Goal: Use online tool/utility: Utilize a website feature to perform a specific function

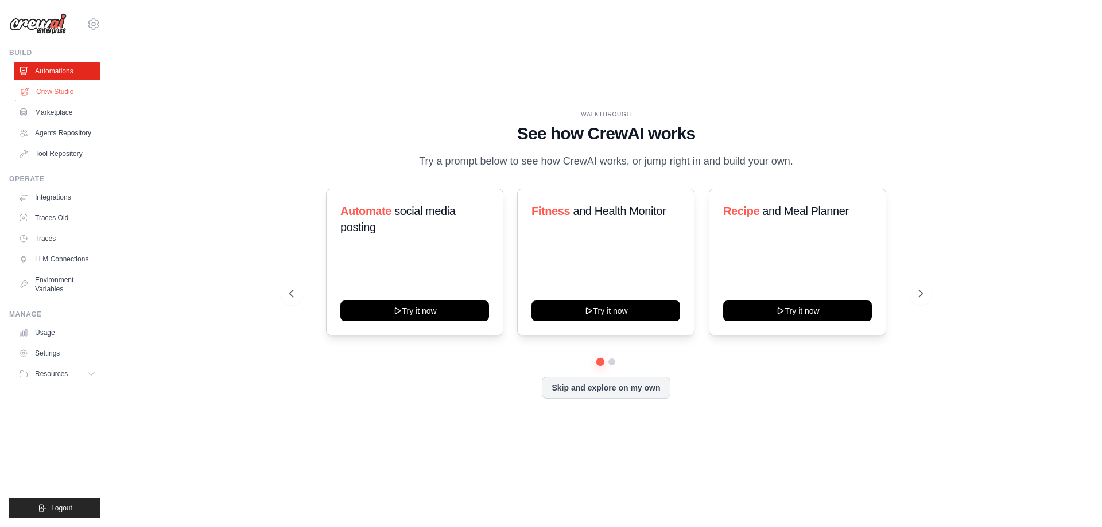
click at [56, 91] on link "Crew Studio" at bounding box center [58, 92] width 87 height 18
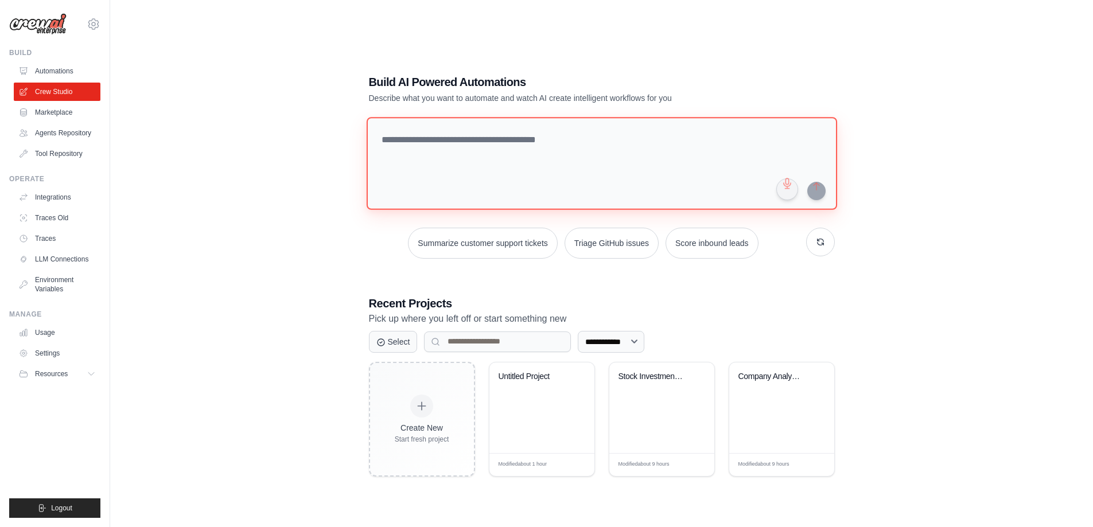
click at [427, 134] on textarea at bounding box center [601, 163] width 471 height 93
type textarea "*"
click at [684, 141] on textarea "**********" at bounding box center [603, 163] width 475 height 94
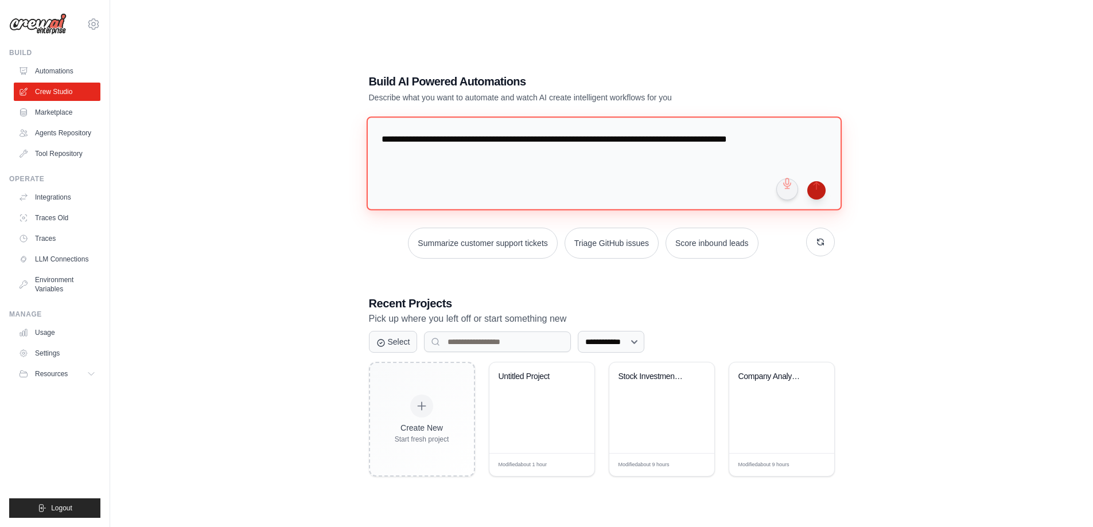
type textarea "**********"
click at [814, 192] on button "submit" at bounding box center [816, 190] width 18 height 18
click at [49, 73] on link "Automations" at bounding box center [58, 71] width 87 height 18
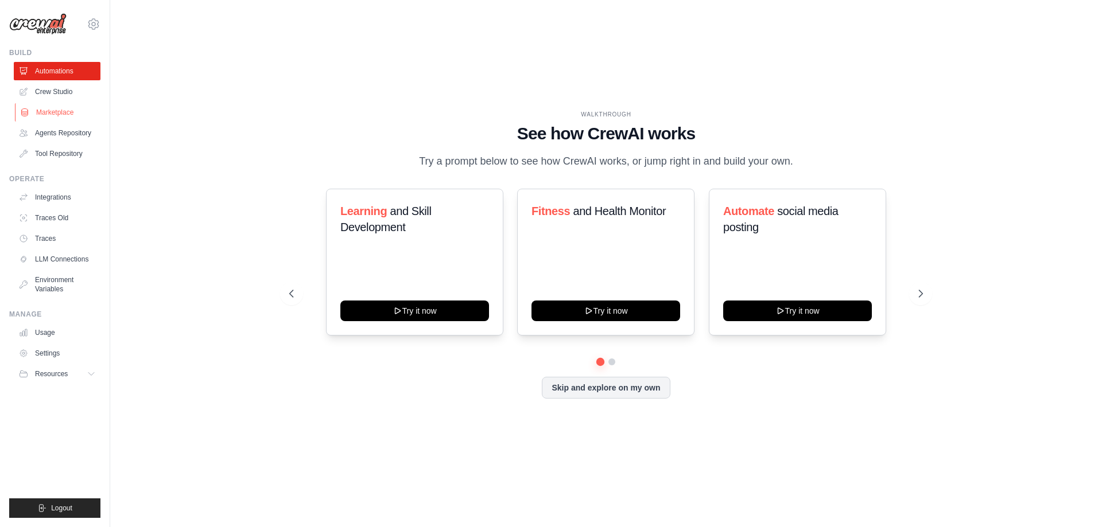
click at [61, 106] on link "Marketplace" at bounding box center [58, 112] width 87 height 18
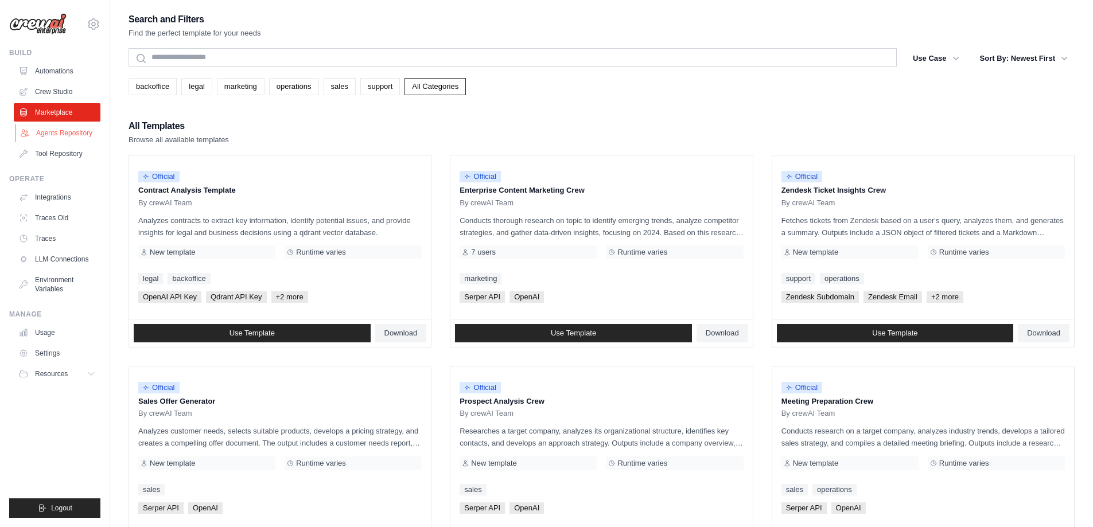
click at [63, 136] on link "Agents Repository" at bounding box center [58, 133] width 87 height 18
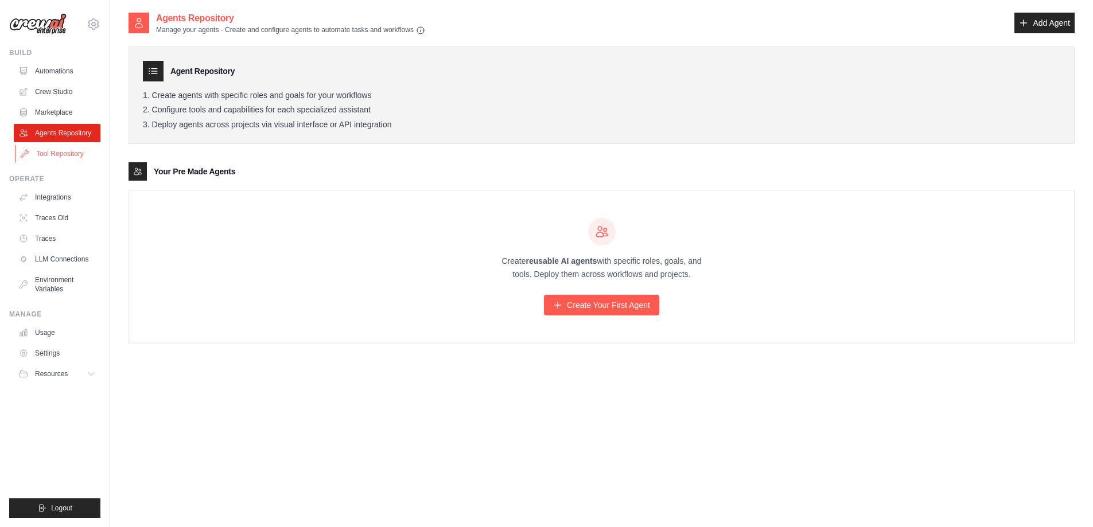
click at [63, 154] on link "Tool Repository" at bounding box center [58, 154] width 87 height 18
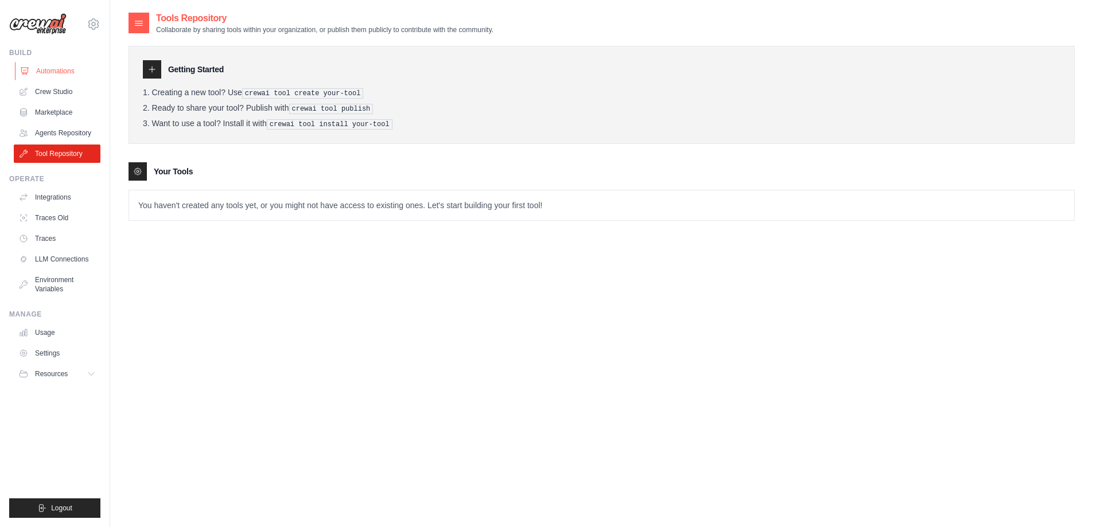
click at [46, 69] on link "Automations" at bounding box center [58, 71] width 87 height 18
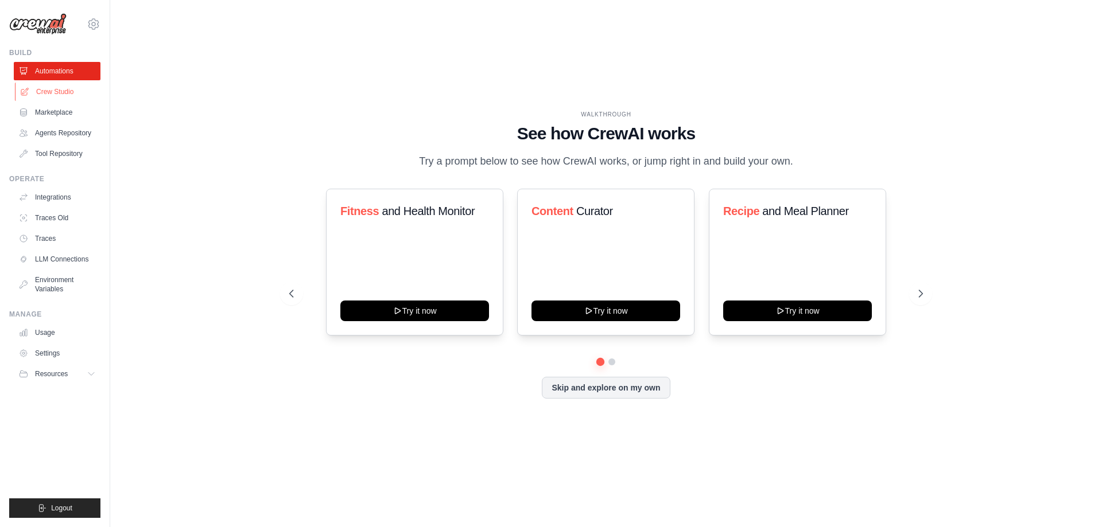
click at [53, 87] on link "Crew Studio" at bounding box center [58, 92] width 87 height 18
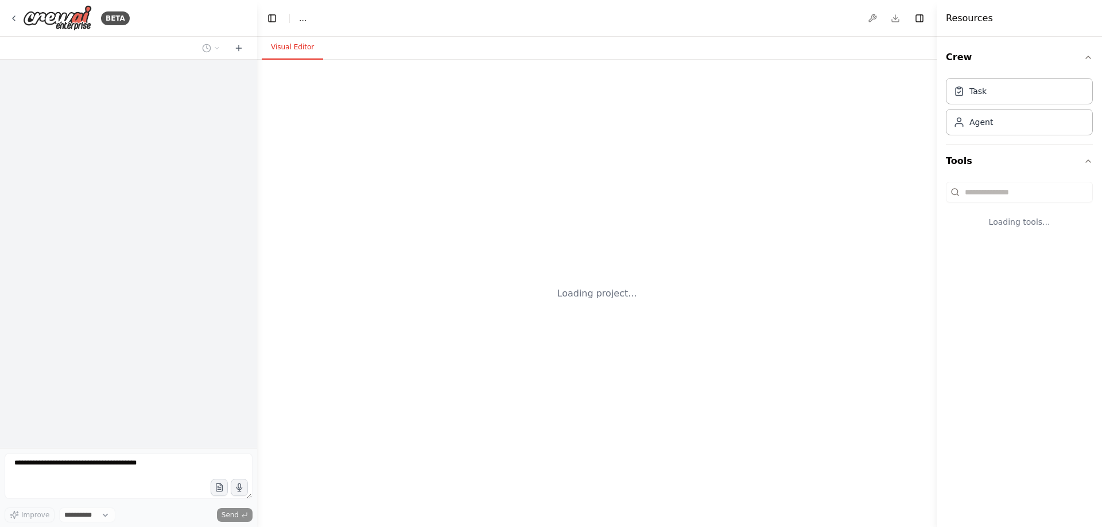
select select "****"
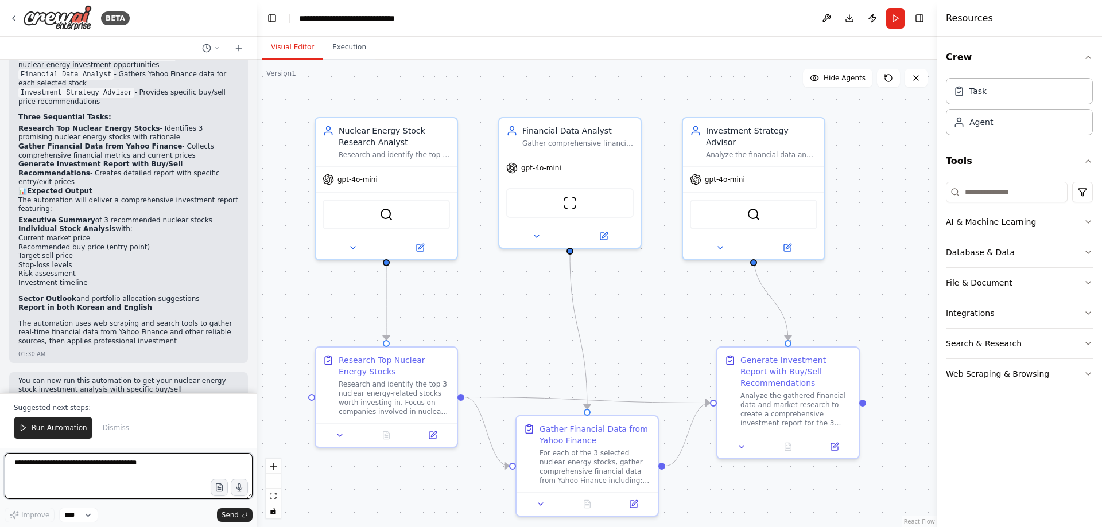
scroll to position [868, 0]
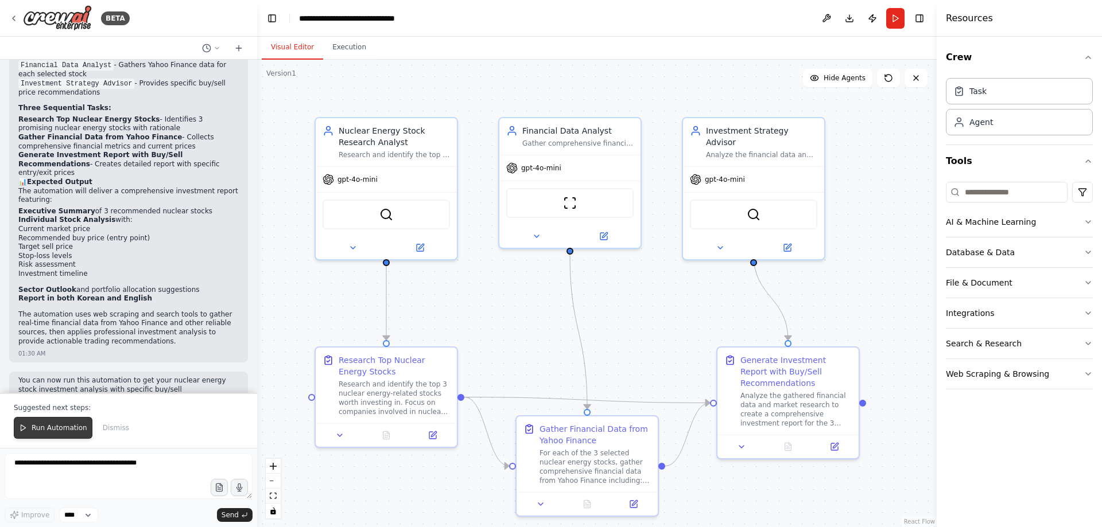
click at [64, 428] on span "Run Automation" at bounding box center [60, 428] width 56 height 9
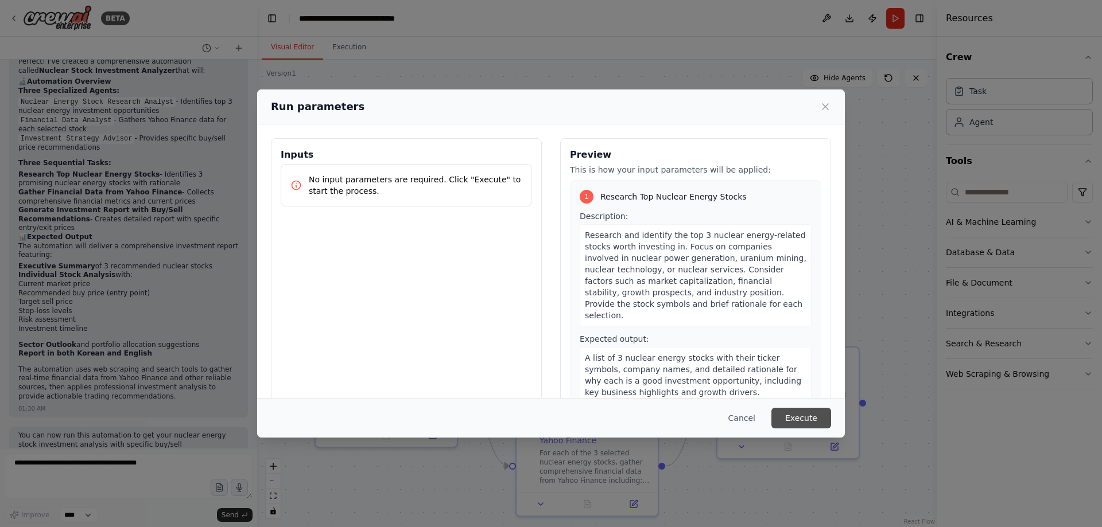
click at [799, 421] on button "Execute" at bounding box center [801, 418] width 60 height 21
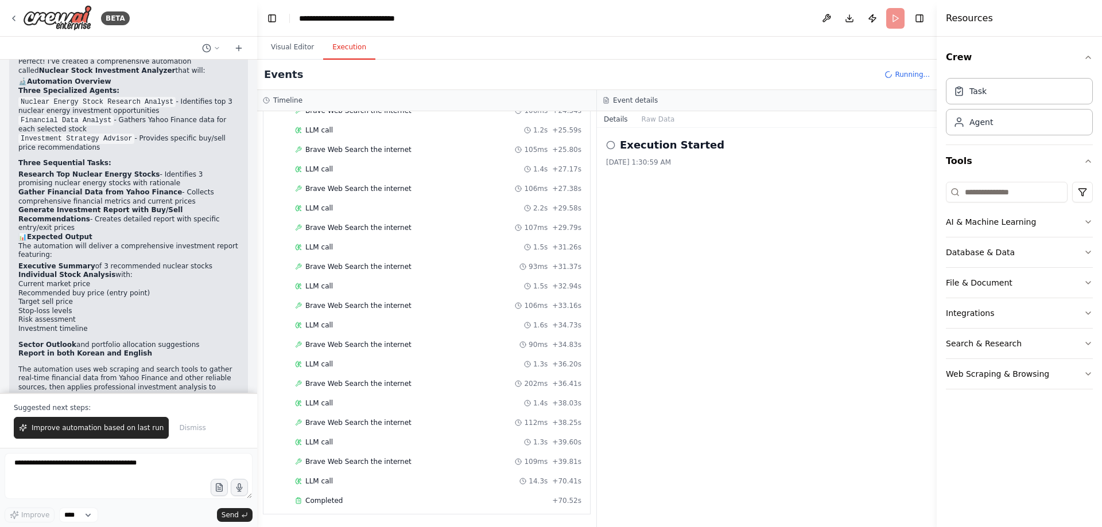
scroll to position [868, 0]
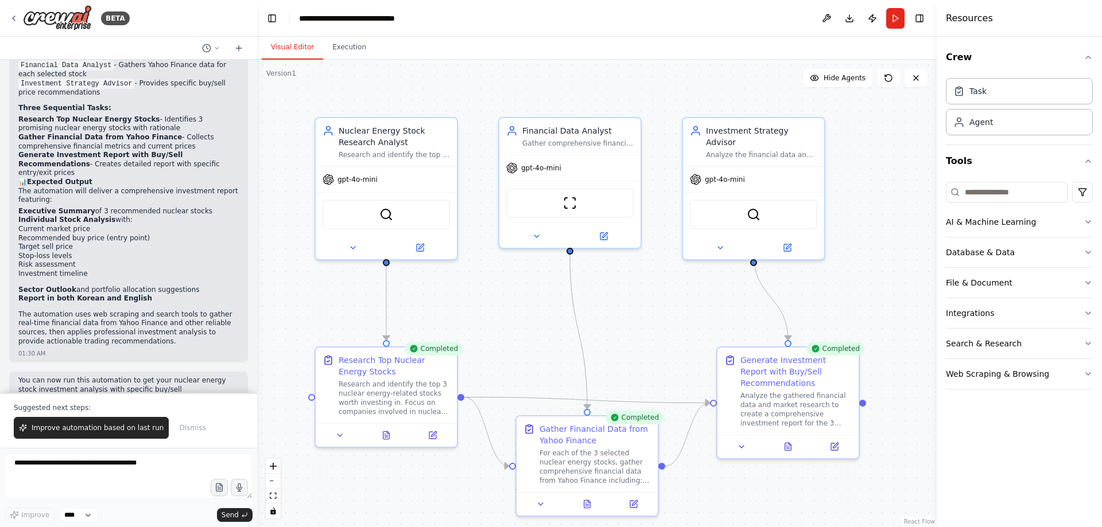
click at [292, 46] on button "Visual Editor" at bounding box center [292, 48] width 61 height 24
click at [788, 445] on icon at bounding box center [787, 445] width 3 height 0
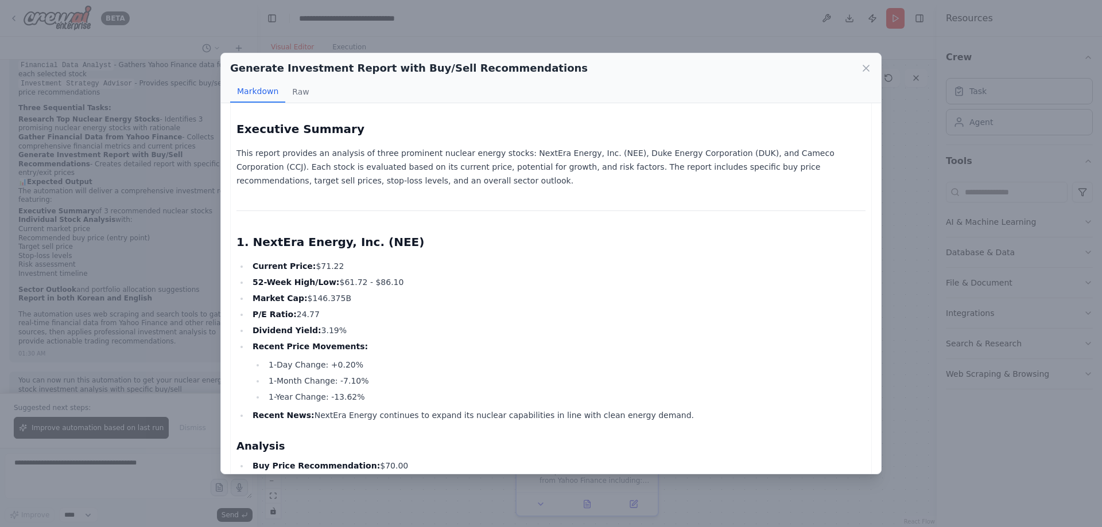
scroll to position [0, 0]
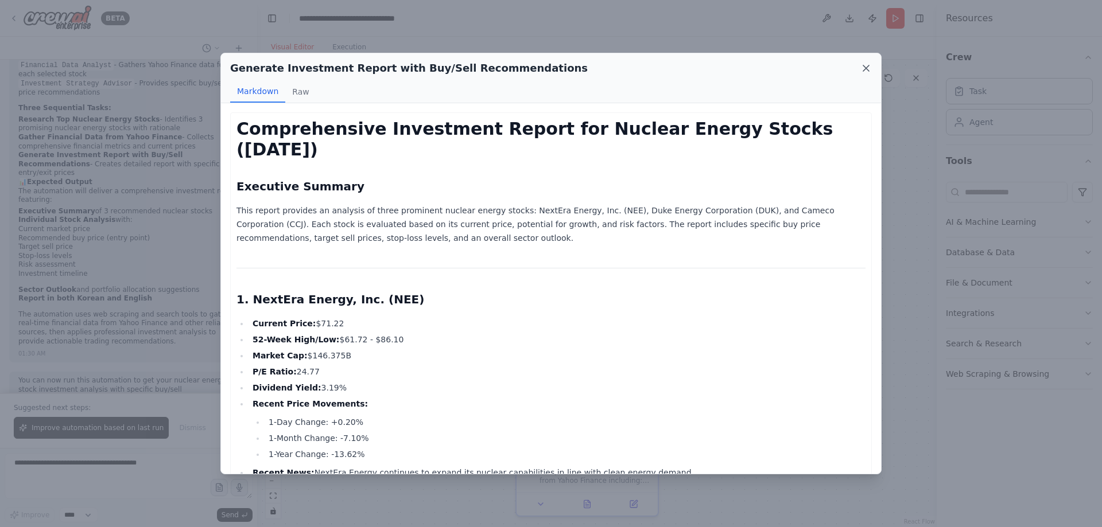
click at [865, 69] on icon at bounding box center [866, 68] width 6 height 6
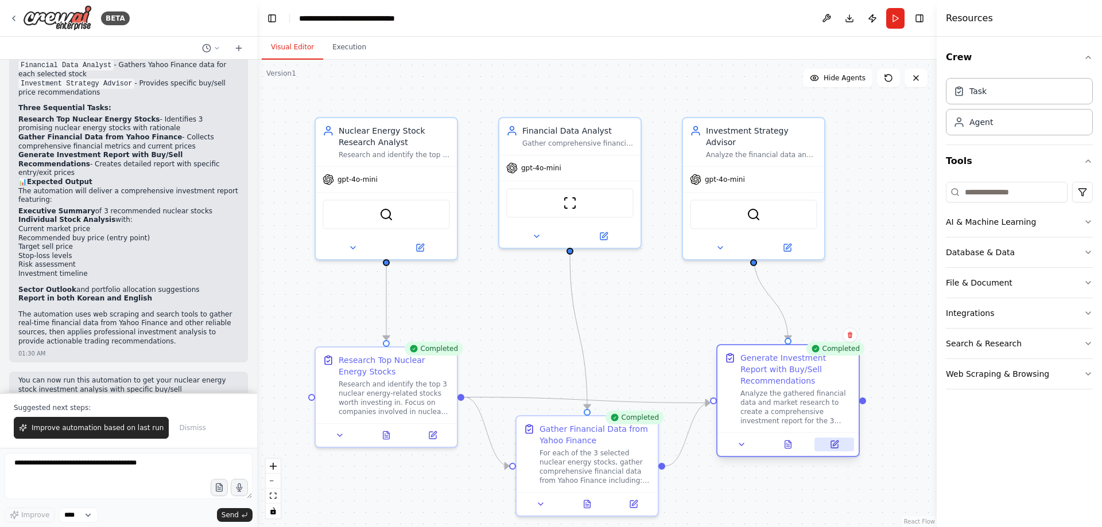
click at [840, 446] on button at bounding box center [834, 445] width 40 height 14
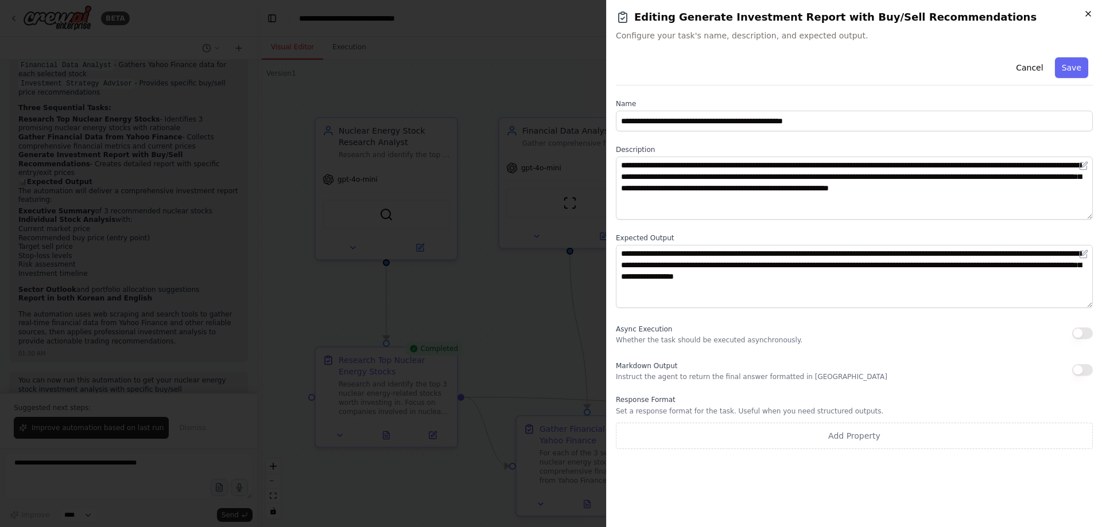
click at [1089, 14] on icon "button" at bounding box center [1088, 13] width 5 height 5
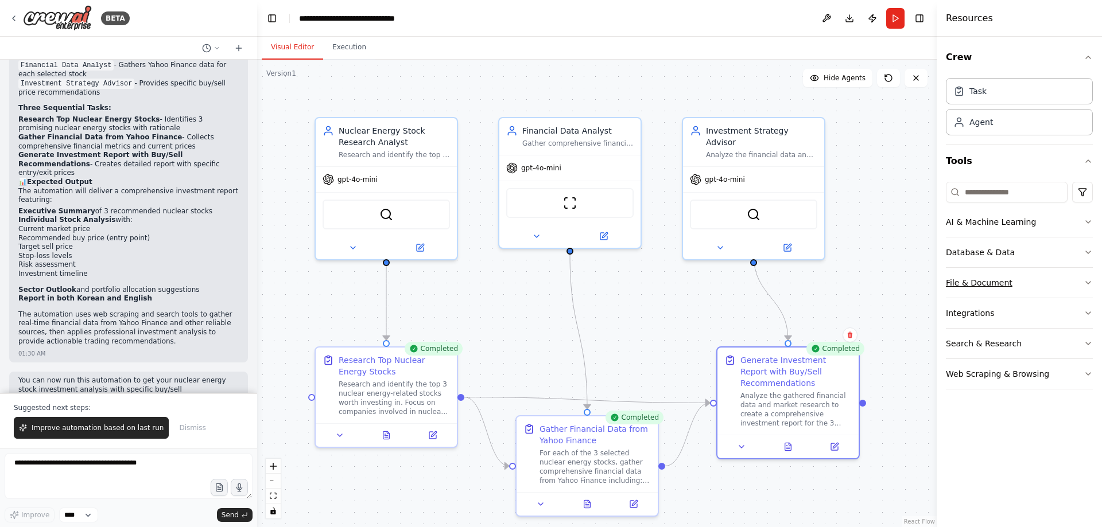
click at [997, 285] on div "File & Document" at bounding box center [979, 282] width 67 height 11
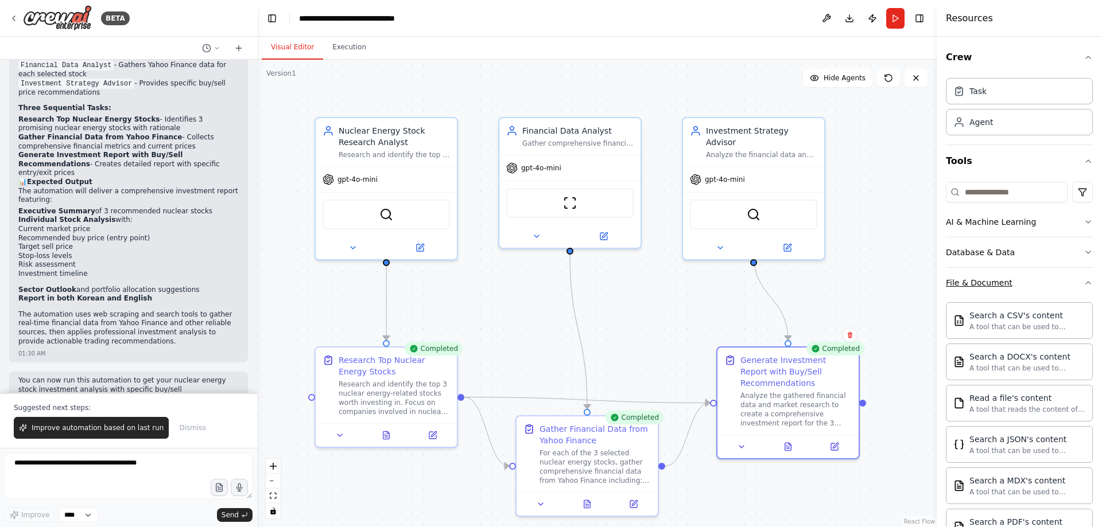
click at [997, 285] on div "File & Document" at bounding box center [979, 282] width 67 height 11
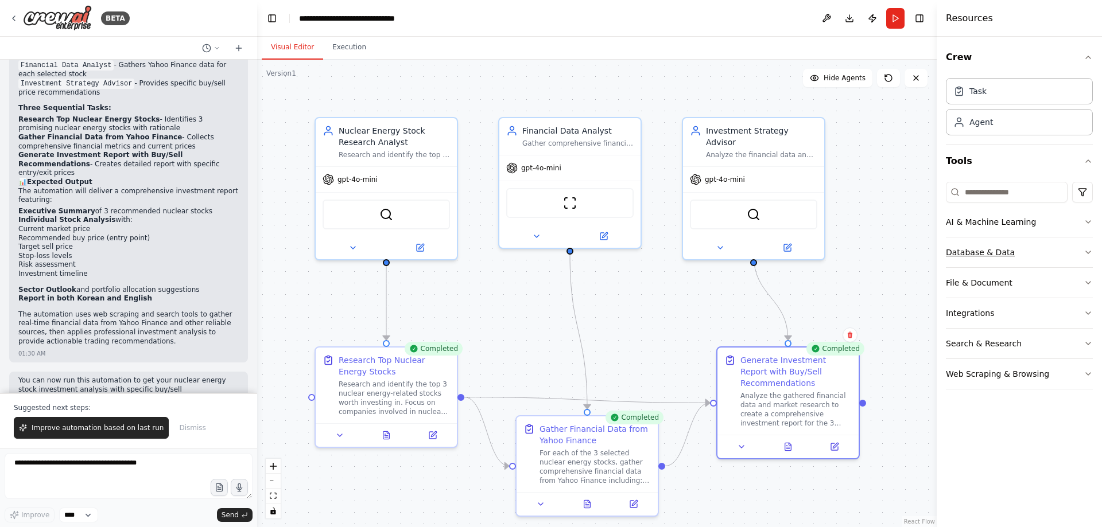
click at [983, 248] on div "Database & Data" at bounding box center [980, 252] width 69 height 11
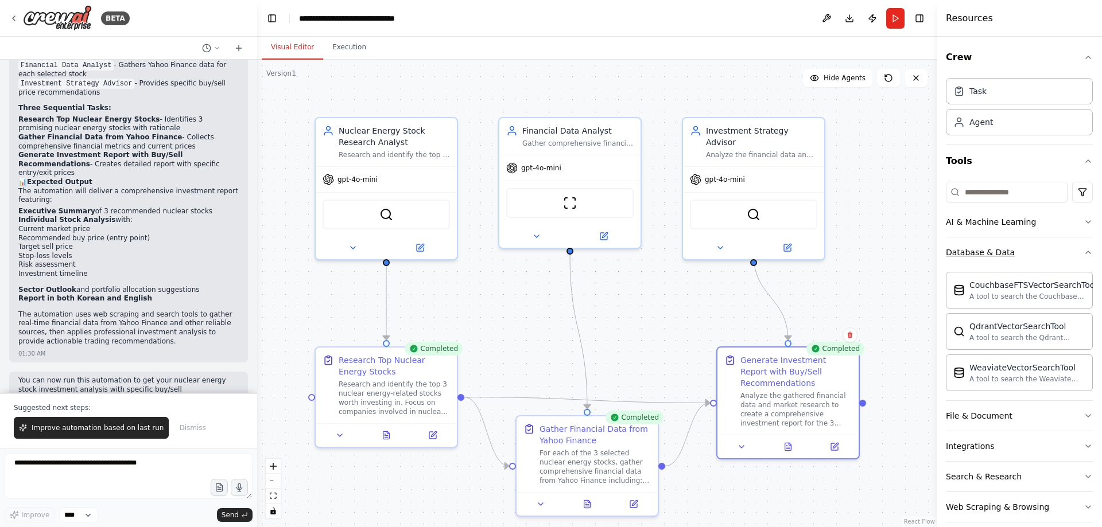
click at [983, 248] on div "Database & Data" at bounding box center [980, 252] width 69 height 11
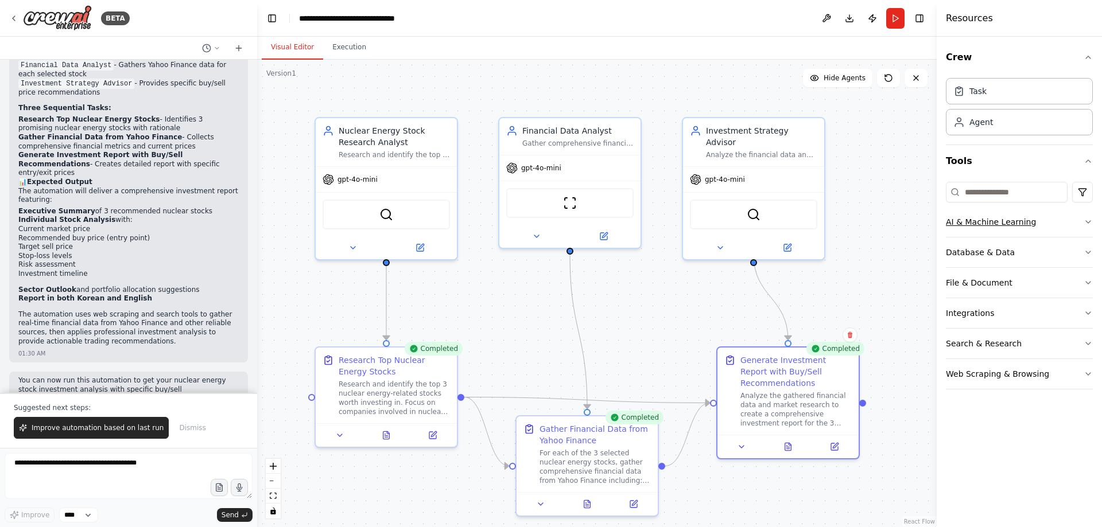
click at [985, 222] on div "AI & Machine Learning" at bounding box center [991, 221] width 90 height 11
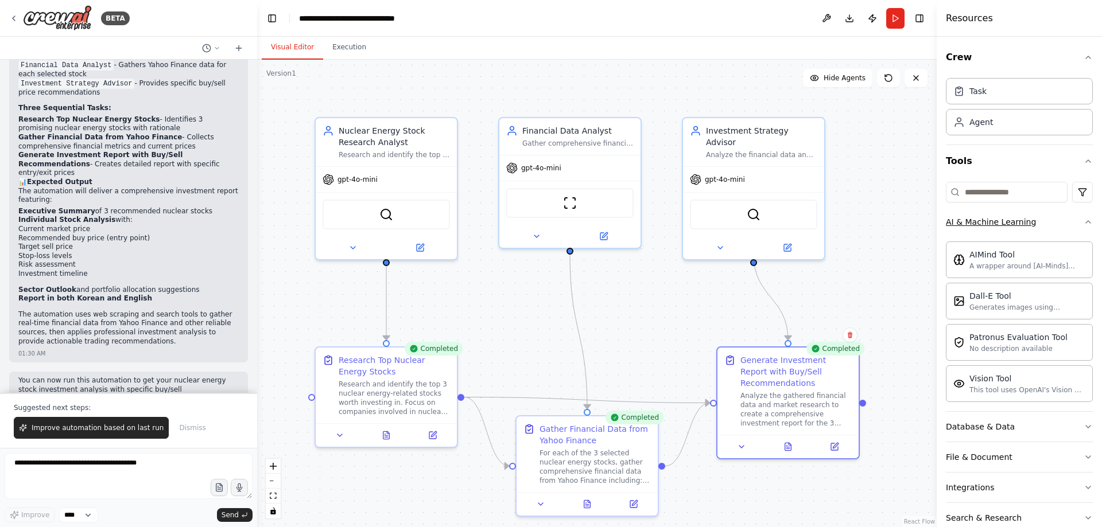
click at [985, 222] on div "AI & Machine Learning" at bounding box center [991, 221] width 90 height 11
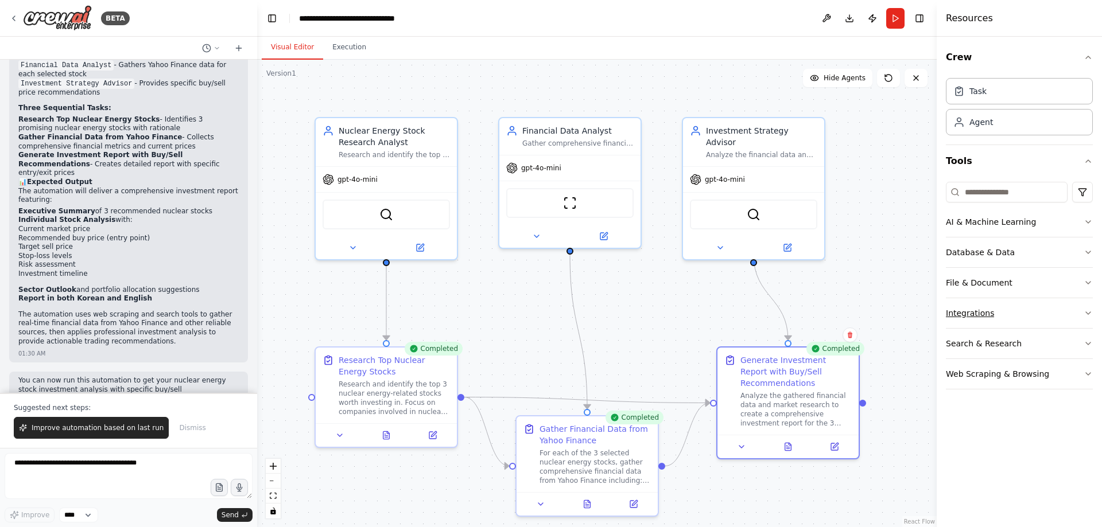
click at [978, 312] on div "Integrations" at bounding box center [970, 313] width 48 height 11
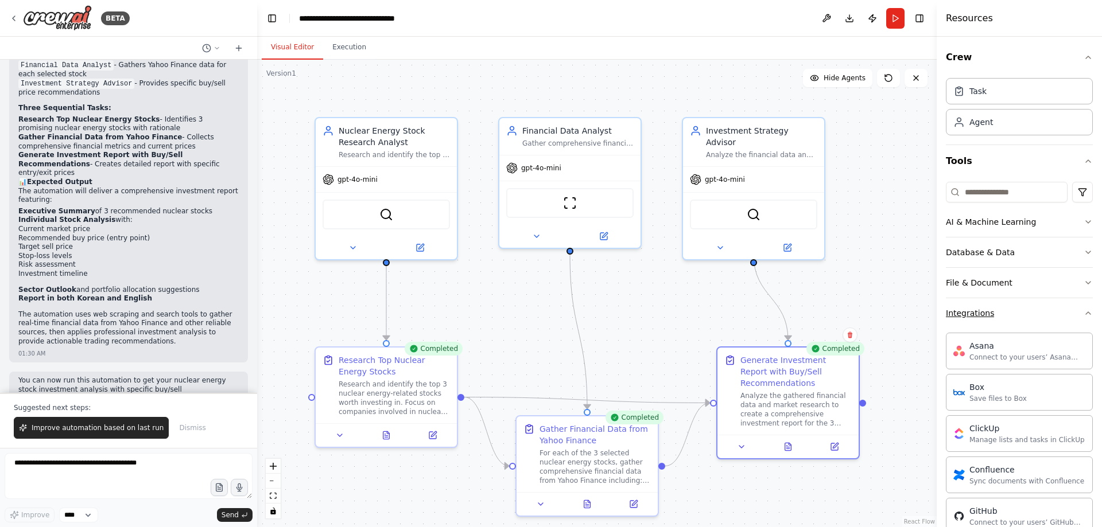
click at [978, 312] on div "Integrations" at bounding box center [970, 313] width 48 height 11
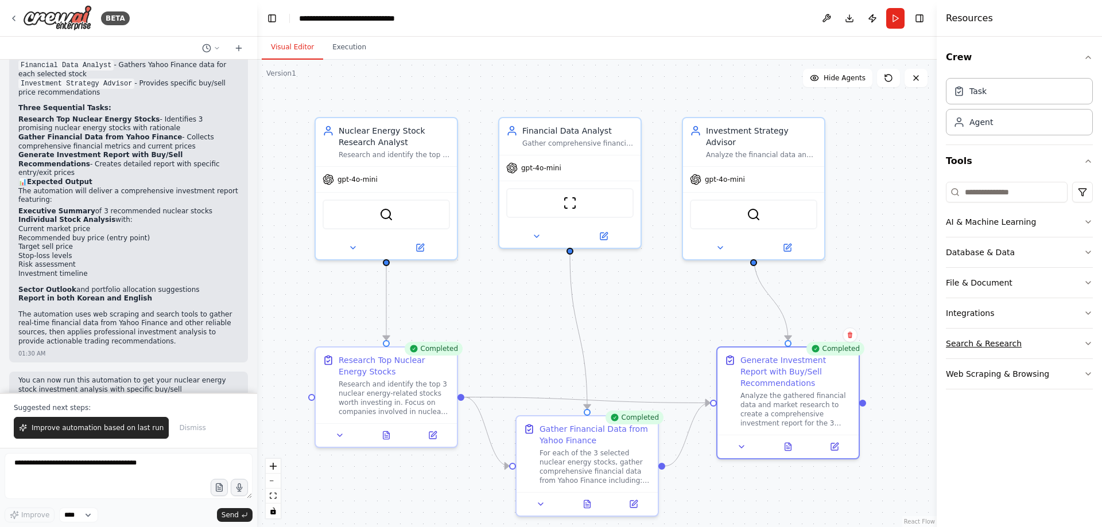
click at [981, 341] on div "Search & Research" at bounding box center [984, 343] width 76 height 11
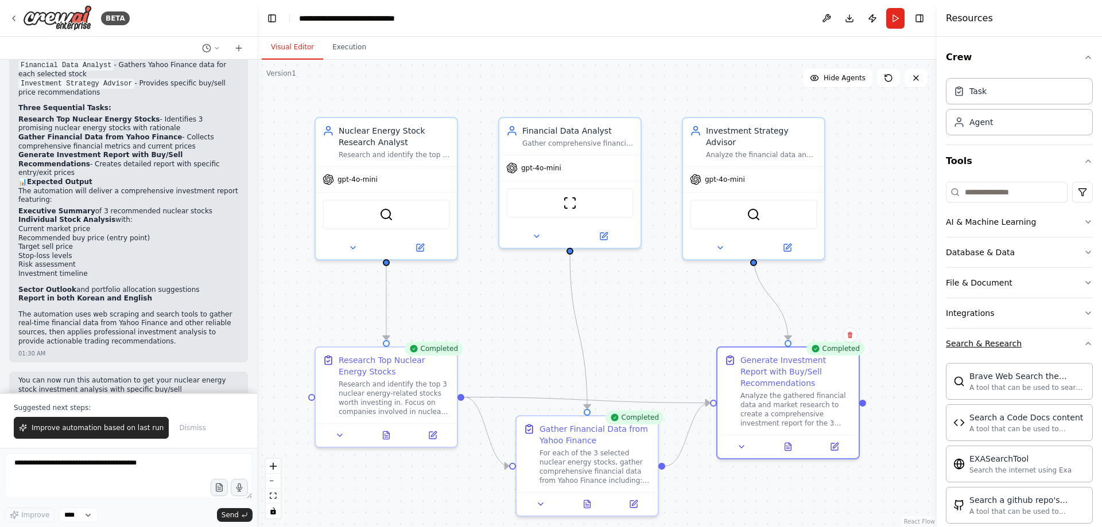
click at [981, 341] on div "Search & Research" at bounding box center [984, 343] width 76 height 11
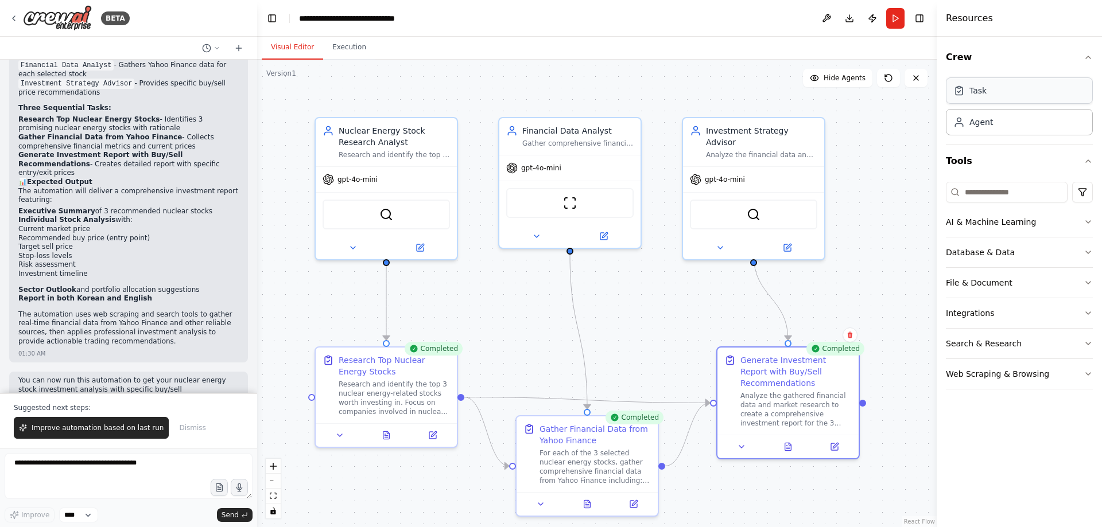
click at [1034, 97] on div "Task" at bounding box center [1019, 90] width 147 height 26
click at [1032, 126] on div "Agent" at bounding box center [1019, 121] width 147 height 26
click at [334, 433] on button at bounding box center [340, 433] width 40 height 14
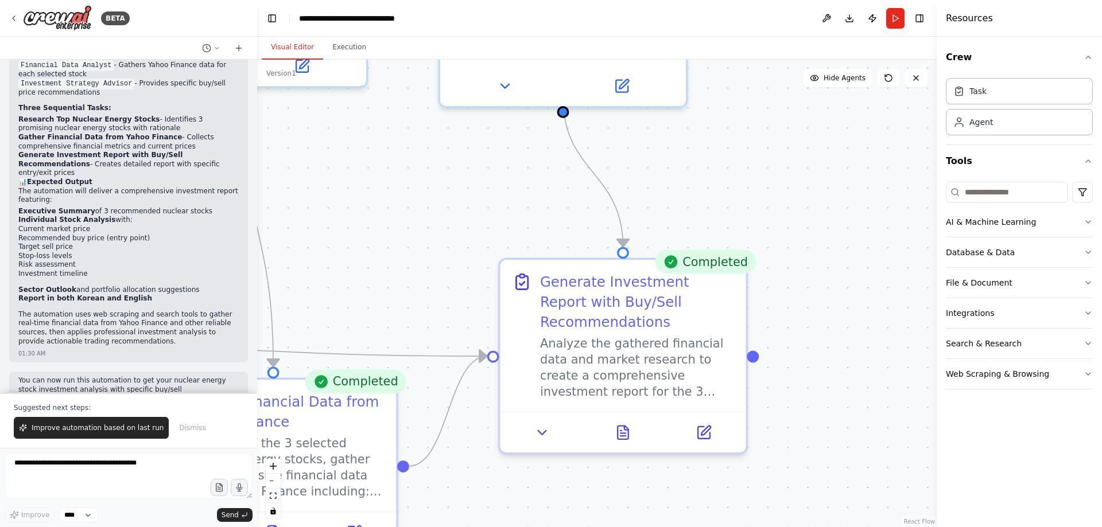
drag, startPoint x: 768, startPoint y: 389, endPoint x: 943, endPoint y: 224, distance: 240.7
click at [942, 225] on div "BETA chatgpt에서 원자력관련 주식들중에 투자할만한 주식을 선택해서 3개 보여주고 yahoo finance의 데이터를 검색해서 각회사 …" at bounding box center [551, 263] width 1102 height 527
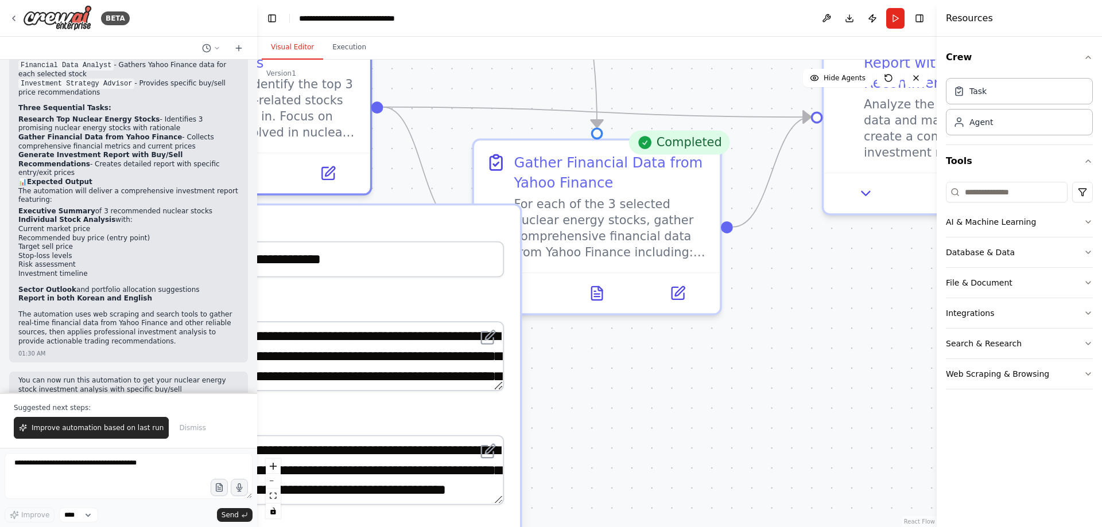
drag, startPoint x: 602, startPoint y: 431, endPoint x: 839, endPoint y: 261, distance: 291.6
click at [839, 261] on div ".deletable-edge-delete-btn { width: 20px; height: 20px; border: 0px solid #ffff…" at bounding box center [596, 294] width 679 height 468
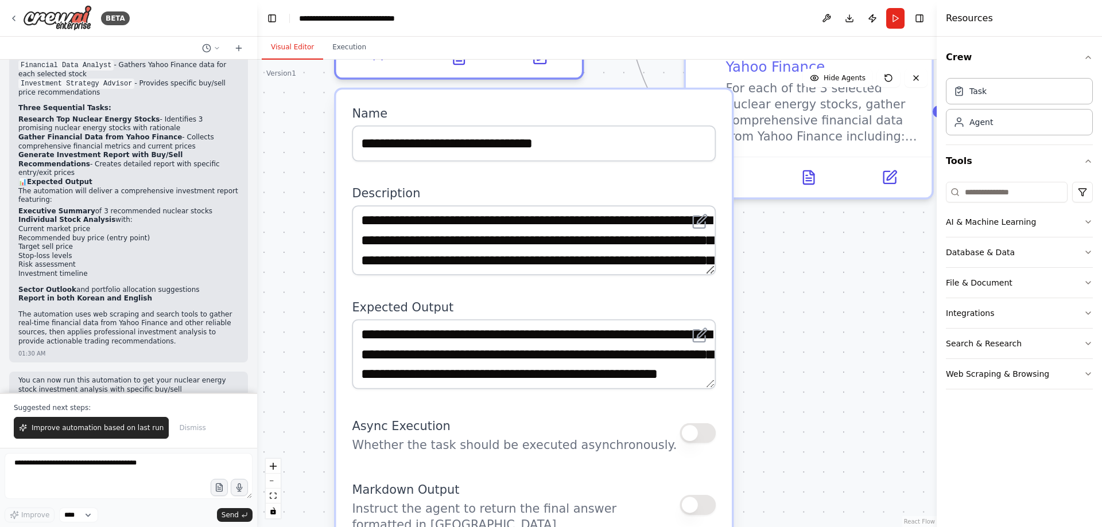
drag, startPoint x: 675, startPoint y: 420, endPoint x: 886, endPoint y: 304, distance: 240.9
click at [886, 304] on div ".deletable-edge-delete-btn { width: 20px; height: 20px; border: 0px solid #ffff…" at bounding box center [596, 294] width 679 height 468
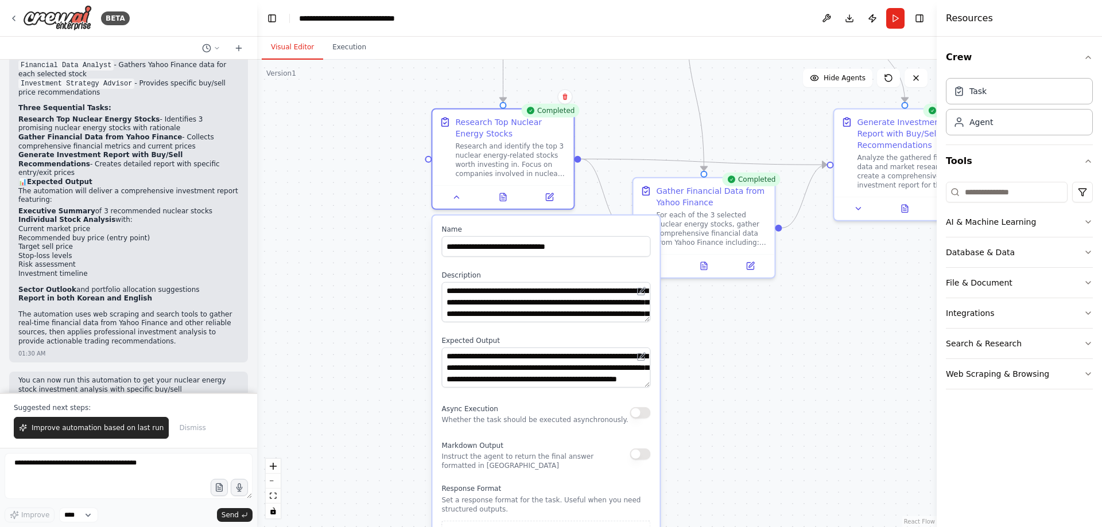
click at [796, 367] on div ".deletable-edge-delete-btn { width: 20px; height: 20px; border: 0px solid #ffff…" at bounding box center [596, 294] width 679 height 468
click at [452, 197] on icon at bounding box center [456, 195] width 9 height 9
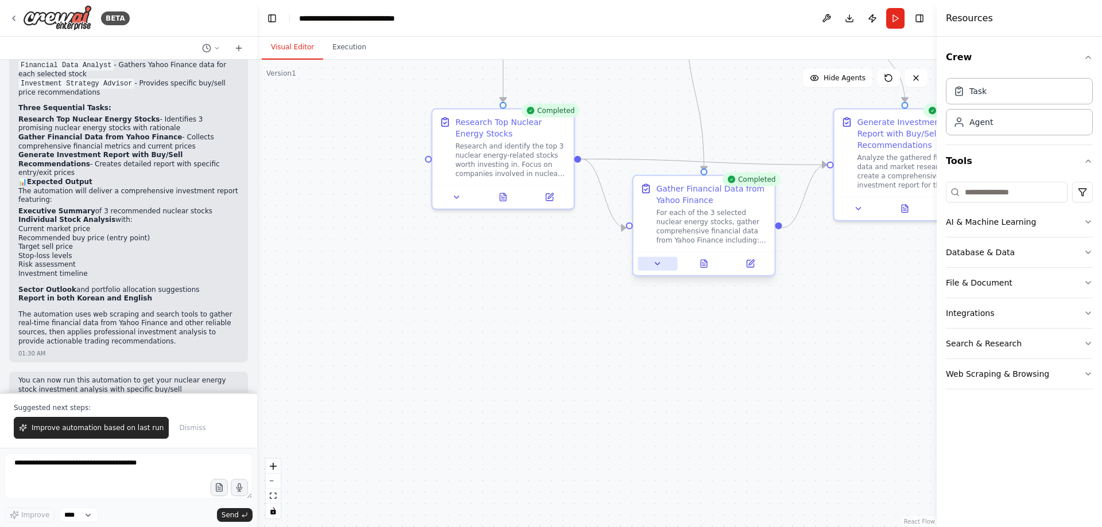
click at [657, 265] on icon at bounding box center [657, 263] width 9 height 9
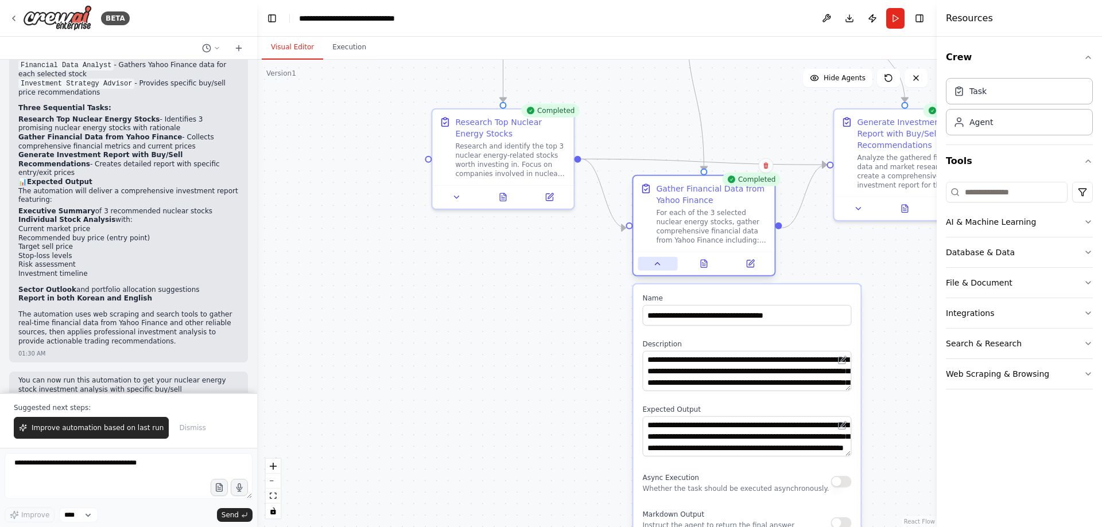
click at [657, 265] on icon at bounding box center [657, 264] width 5 height 2
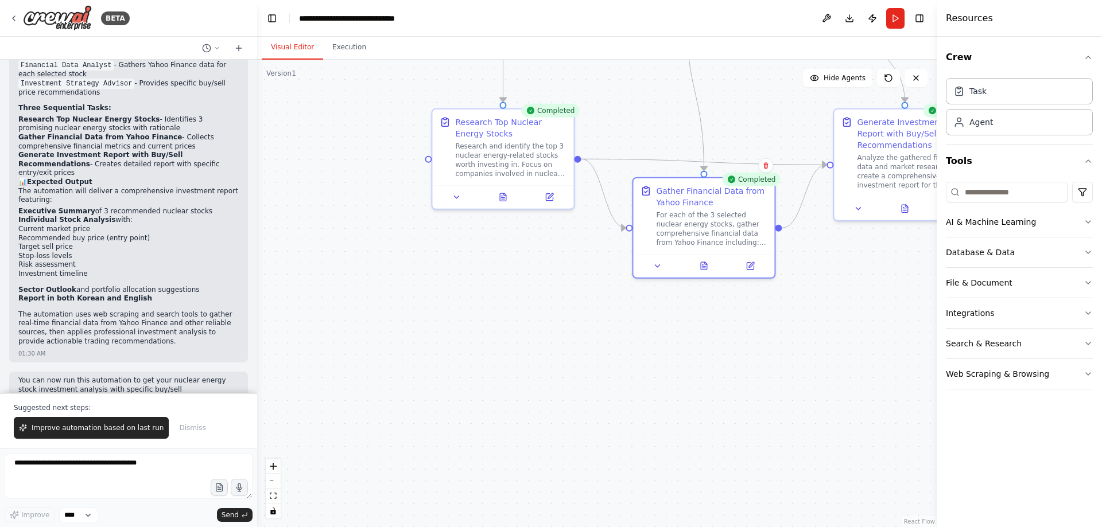
click at [817, 306] on div ".deletable-edge-delete-btn { width: 20px; height: 20px; border: 0px solid #ffff…" at bounding box center [596, 294] width 679 height 468
drag, startPoint x: 874, startPoint y: 276, endPoint x: 805, endPoint y: 348, distance: 99.4
drag, startPoint x: 805, startPoint y: 348, endPoint x: 697, endPoint y: 364, distance: 109.2
click at [697, 364] on div ".deletable-edge-delete-btn { width: 20px; height: 20px; border: 0px solid #ffff…" at bounding box center [596, 294] width 679 height 468
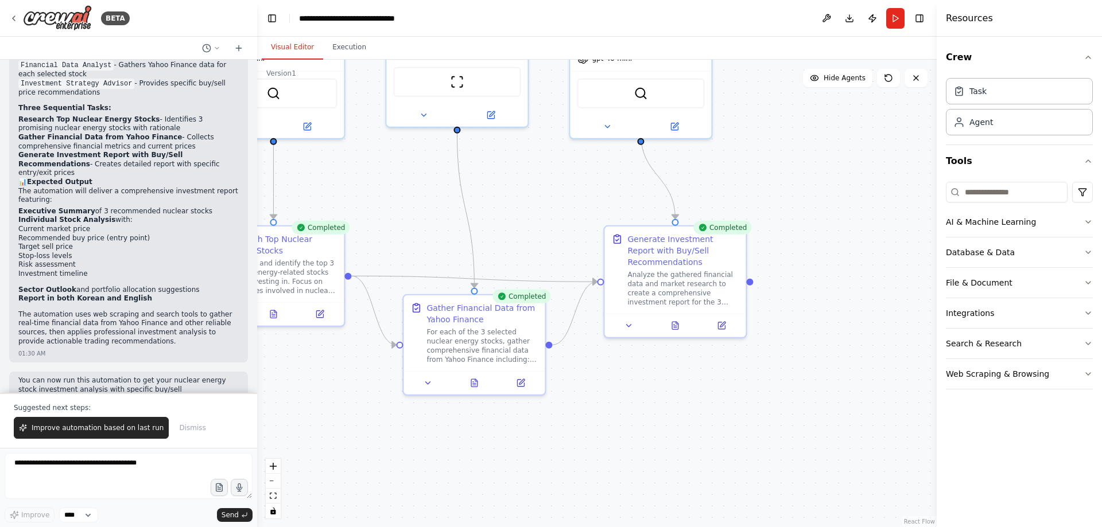
drag, startPoint x: 805, startPoint y: 334, endPoint x: 575, endPoint y: 451, distance: 257.7
click at [575, 451] on div ".deletable-edge-delete-btn { width: 20px; height: 20px; border: 0px solid #ffff…" at bounding box center [596, 294] width 679 height 468
click at [849, 13] on button "Download" at bounding box center [849, 18] width 18 height 21
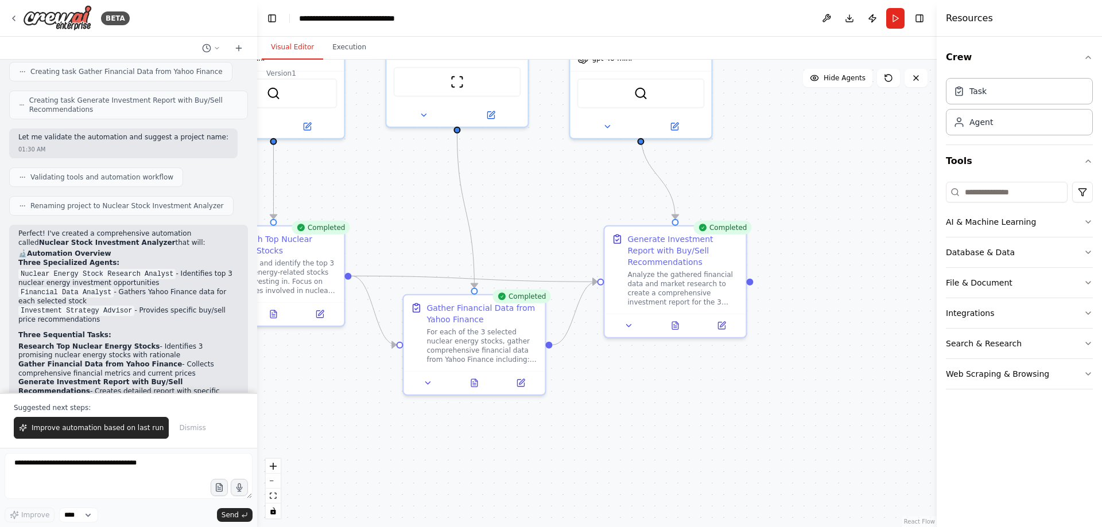
scroll to position [639, 0]
click at [709, 425] on div ".deletable-edge-delete-btn { width: 20px; height: 20px; border: 0px solid #ffff…" at bounding box center [596, 294] width 679 height 468
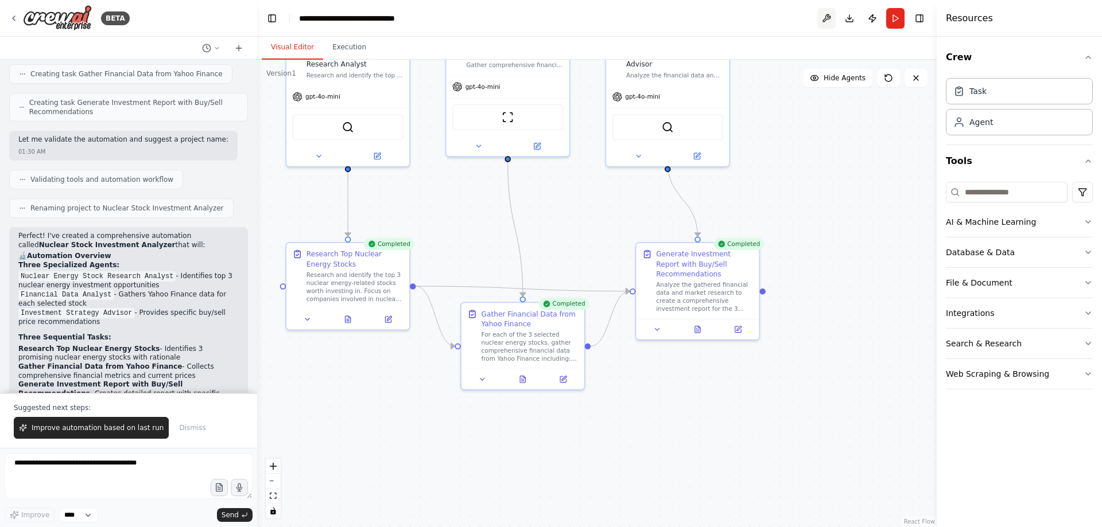
click at [828, 17] on button at bounding box center [826, 18] width 18 height 21
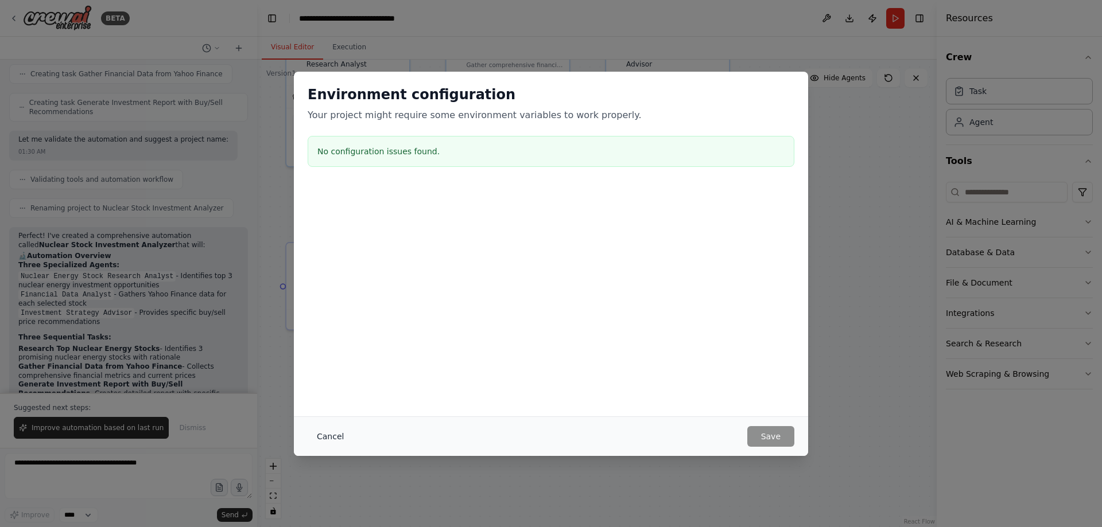
click at [320, 441] on button "Cancel" at bounding box center [330, 436] width 45 height 21
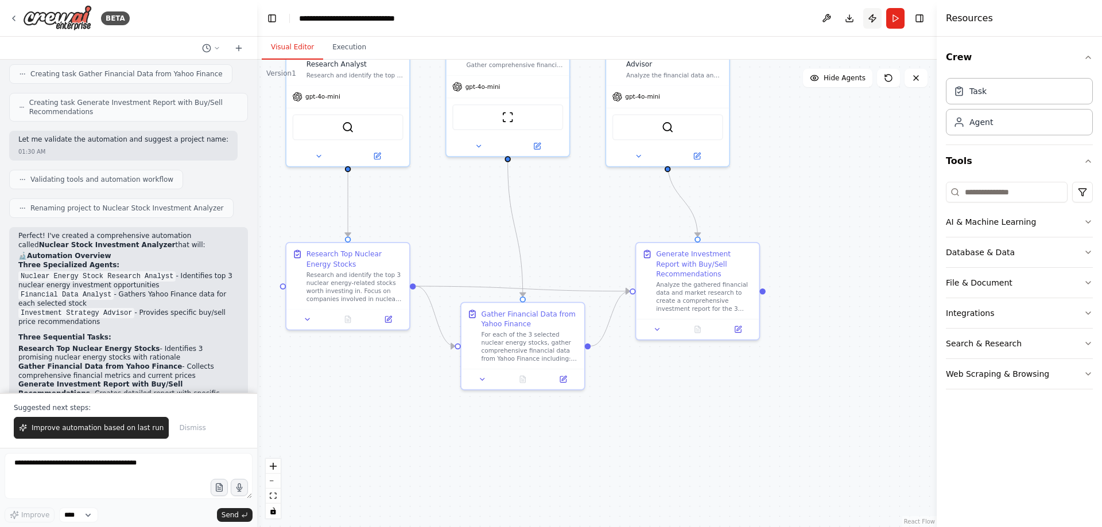
click at [874, 18] on button "Publish" at bounding box center [872, 18] width 18 height 21
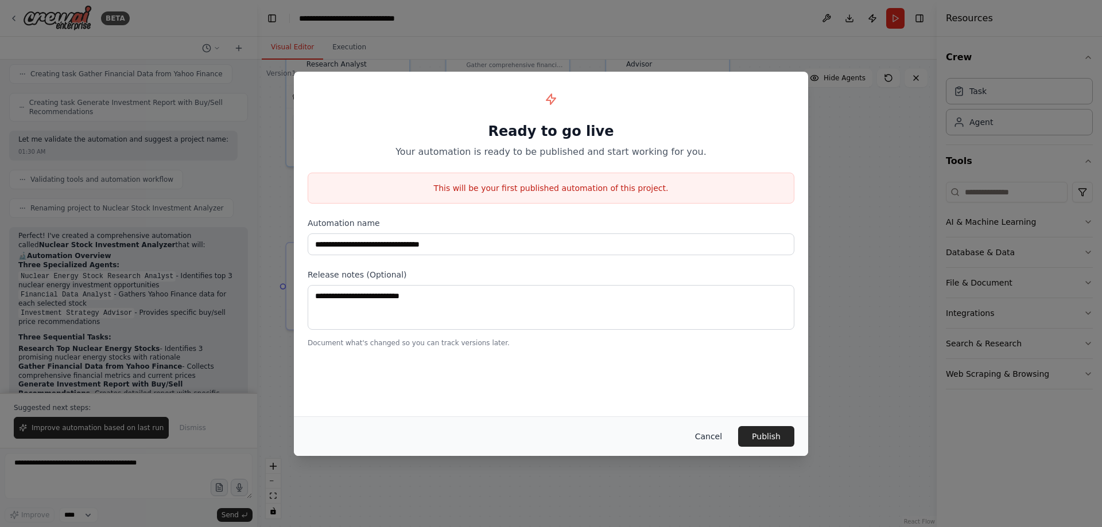
click at [712, 437] on button "Cancel" at bounding box center [708, 436] width 45 height 21
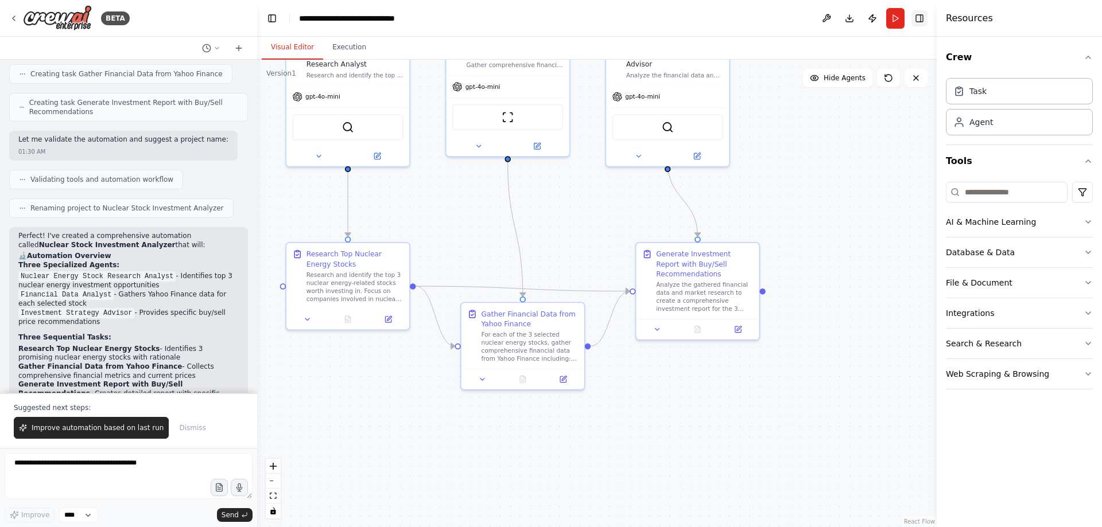
click at [922, 19] on button "Toggle Right Sidebar" at bounding box center [919, 18] width 16 height 16
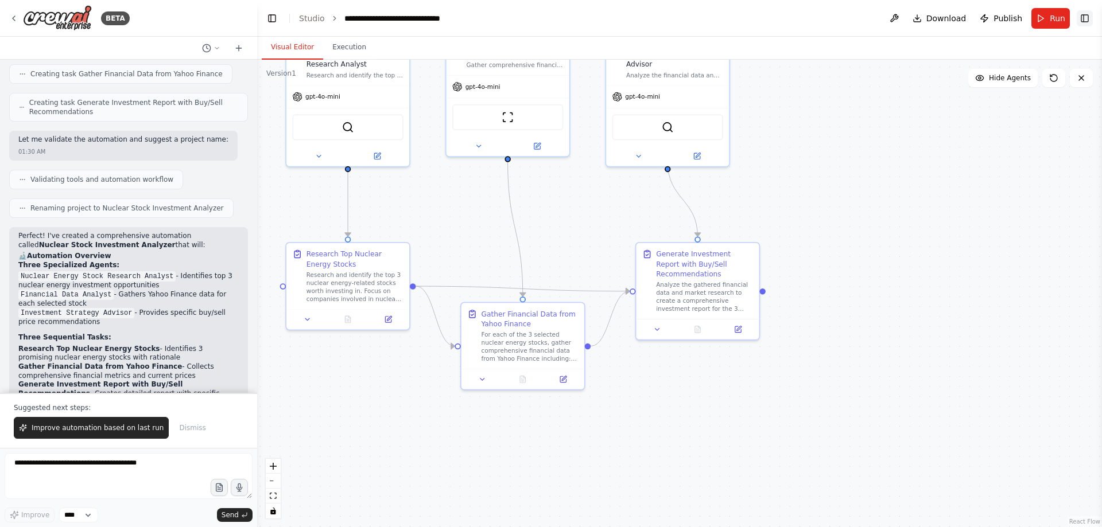
click at [1080, 16] on button "Toggle Right Sidebar" at bounding box center [1085, 18] width 16 height 16
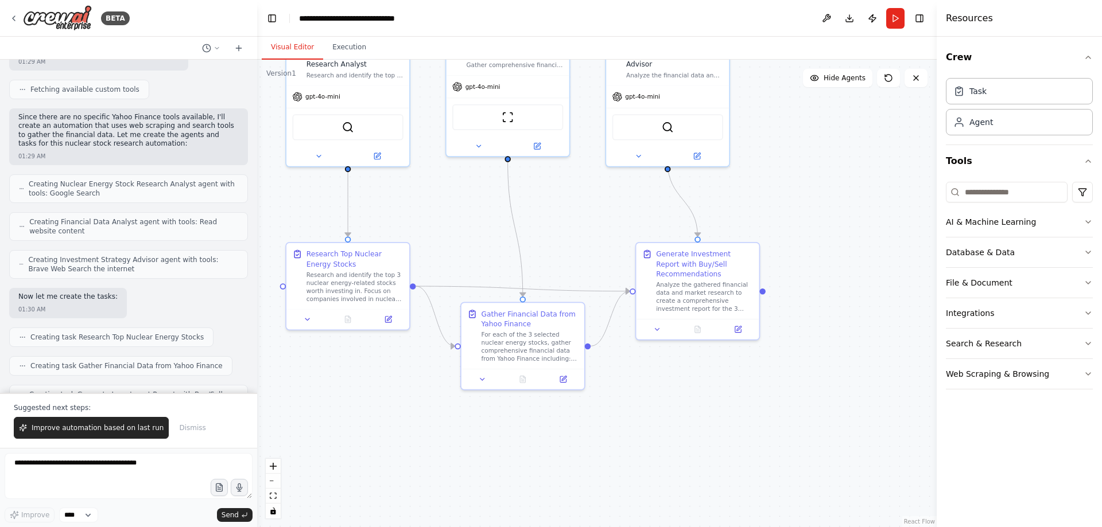
scroll to position [0, 0]
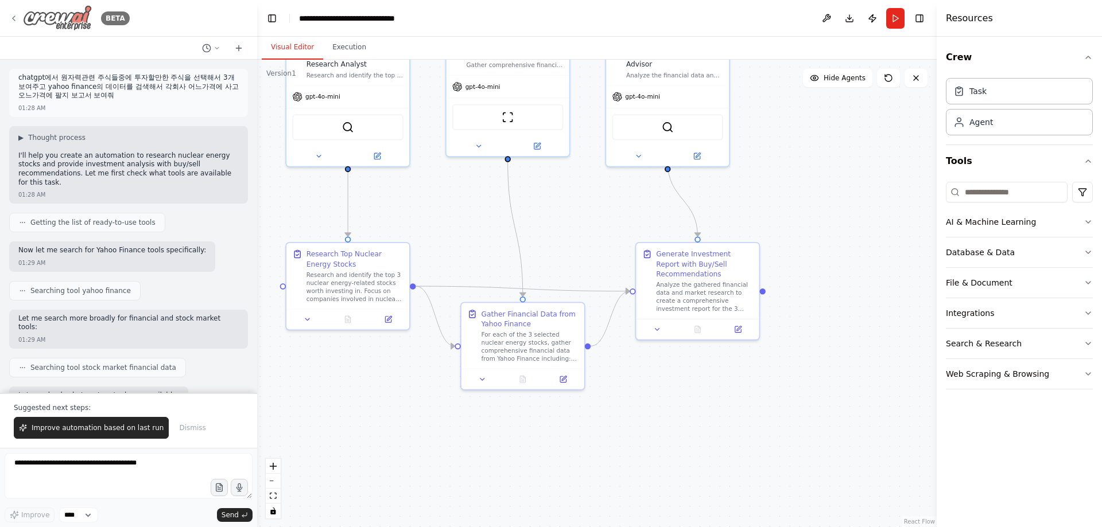
click at [11, 17] on icon at bounding box center [13, 18] width 9 height 9
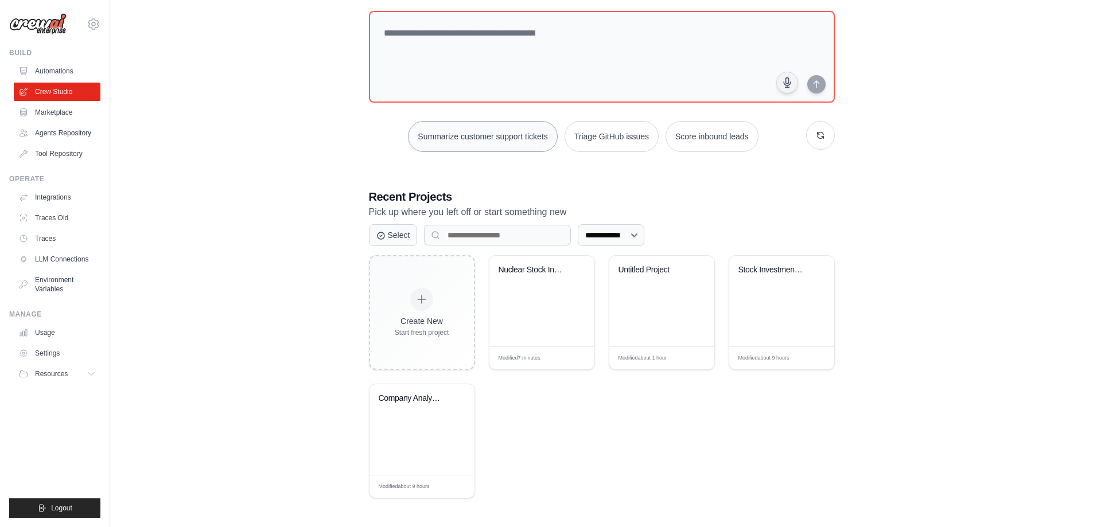
scroll to position [64, 0]
click at [530, 268] on div "Nuclear Stock Investment Analyzer" at bounding box center [533, 269] width 69 height 10
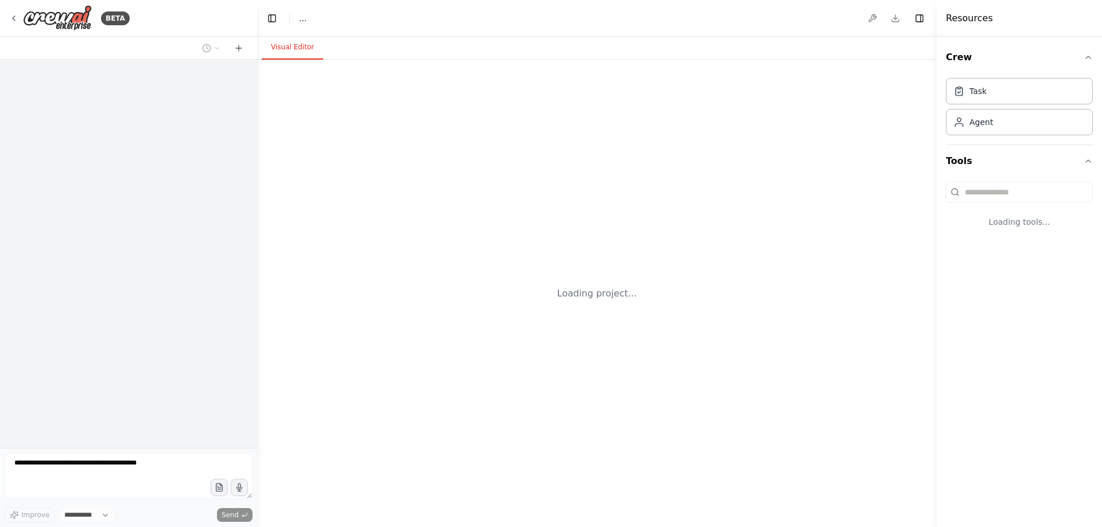
select select "****"
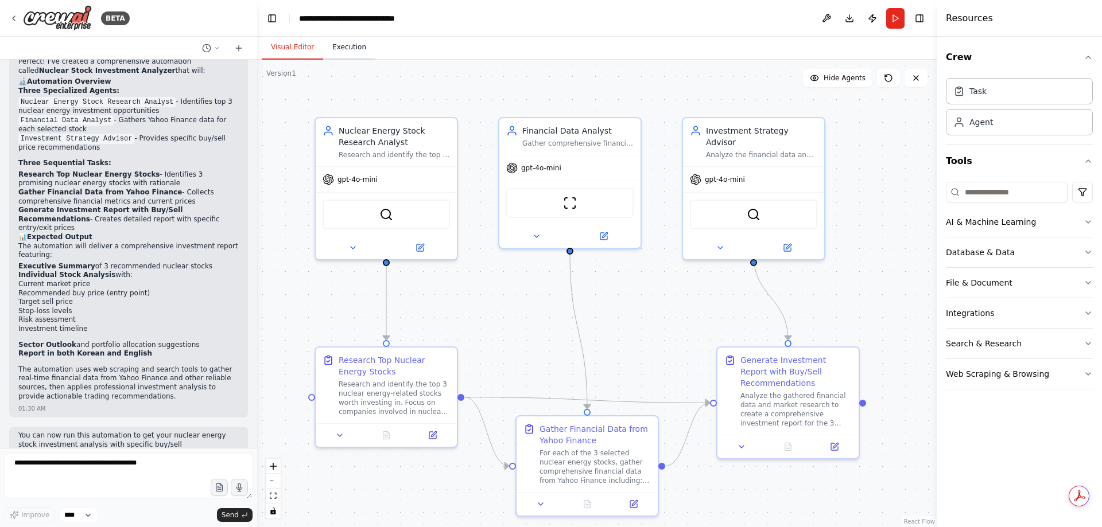
click at [351, 49] on button "Execution" at bounding box center [349, 48] width 52 height 24
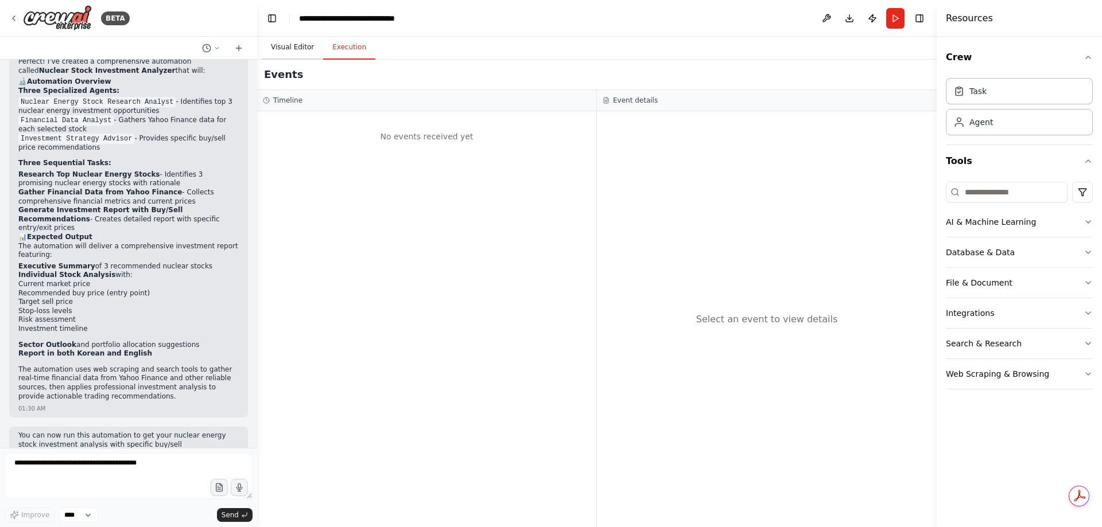
click at [300, 44] on button "Visual Editor" at bounding box center [292, 48] width 61 height 24
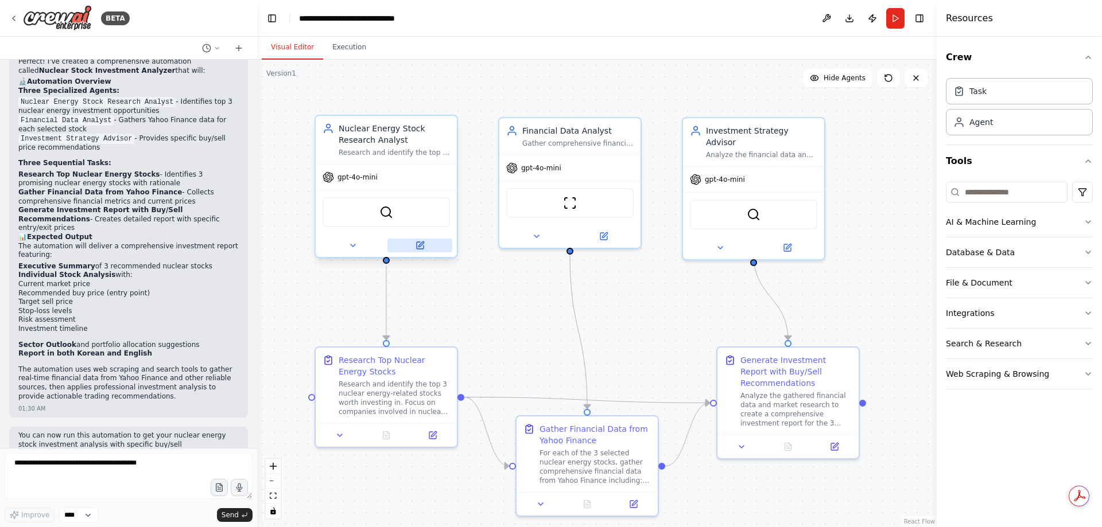
click at [414, 249] on button at bounding box center [419, 246] width 65 height 14
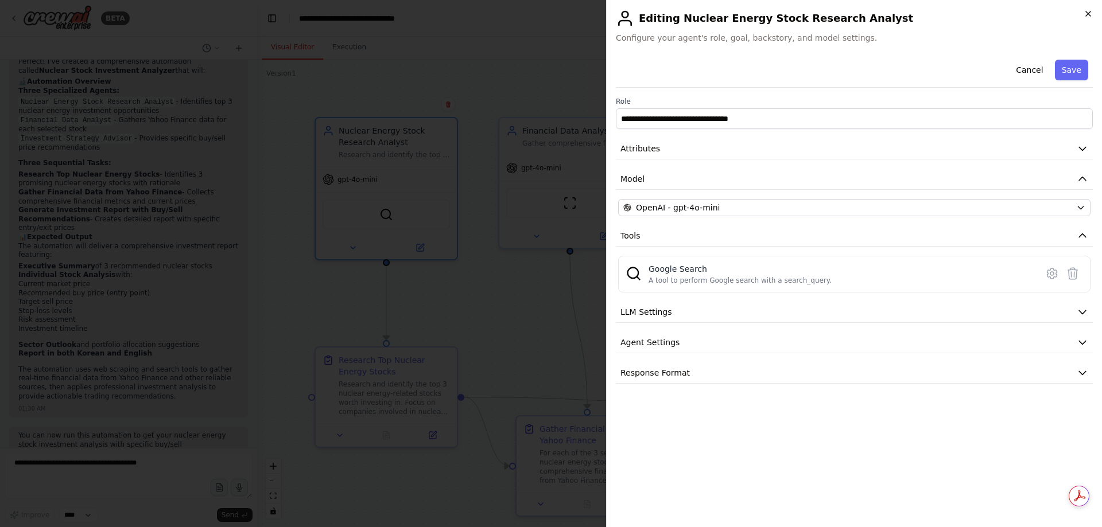
click at [1090, 13] on icon "button" at bounding box center [1087, 13] width 9 height 9
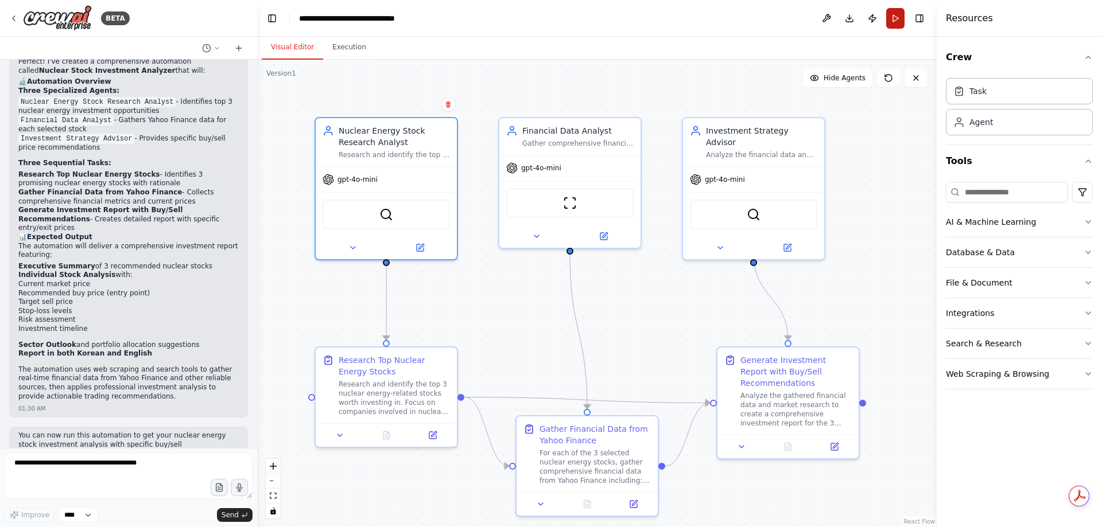
click at [900, 22] on button "Run" at bounding box center [895, 18] width 18 height 21
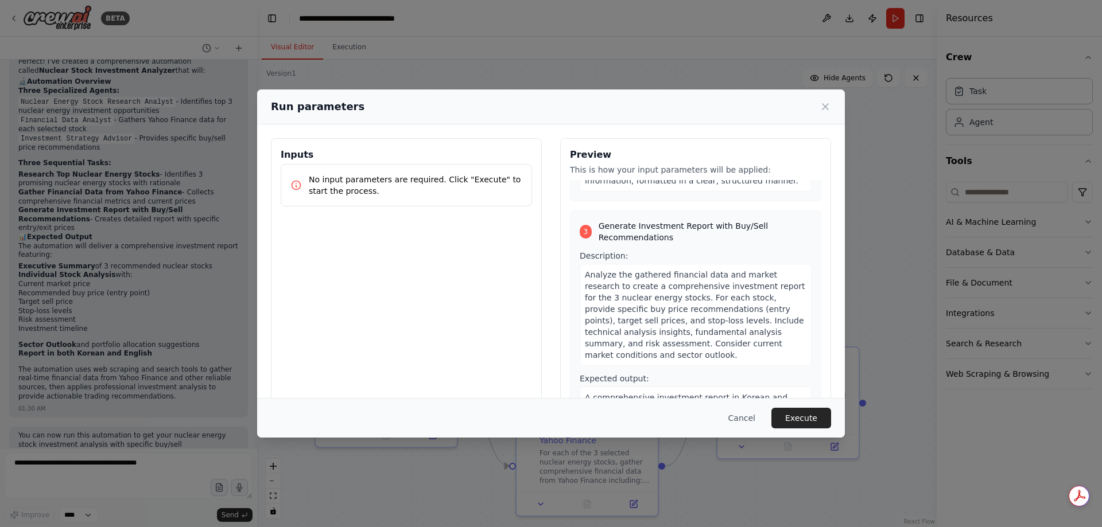
scroll to position [495, 0]
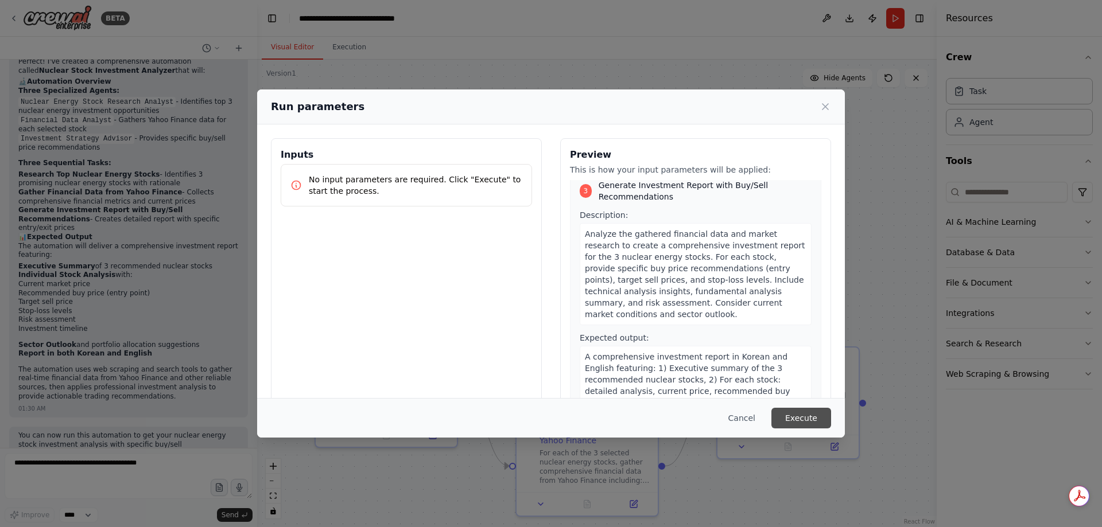
click at [795, 420] on button "Execute" at bounding box center [801, 418] width 60 height 21
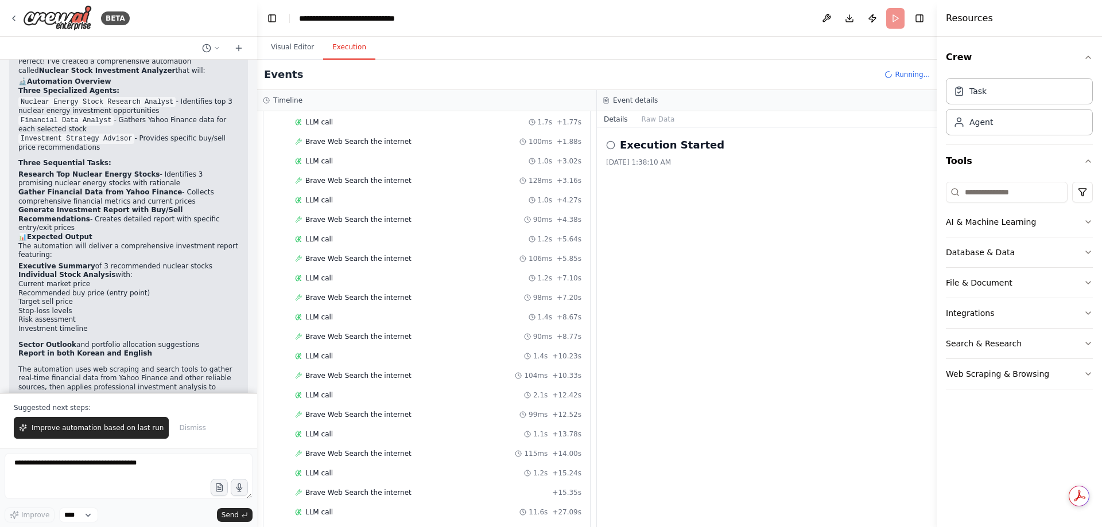
scroll to position [1442, 0]
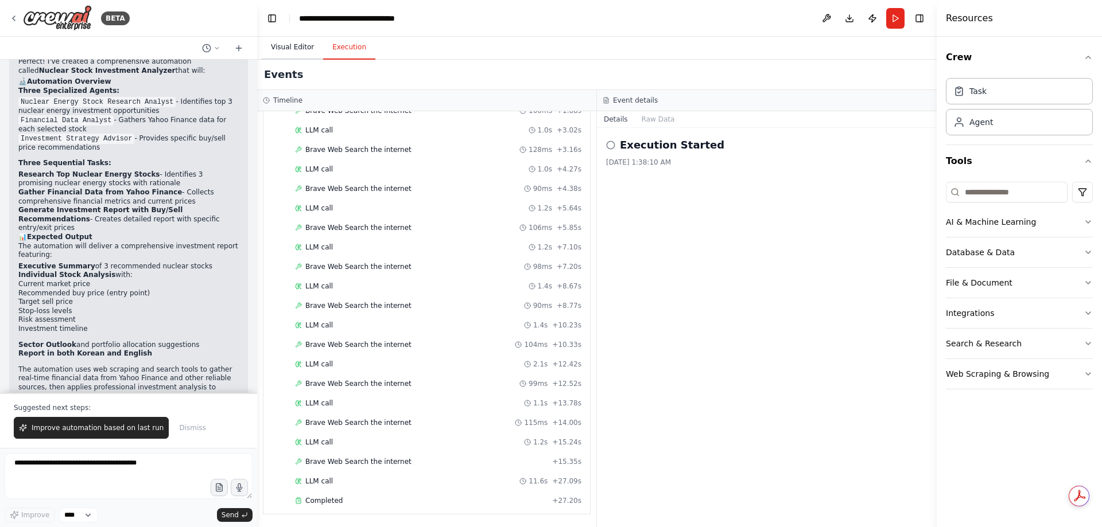
click at [280, 50] on button "Visual Editor" at bounding box center [292, 48] width 61 height 24
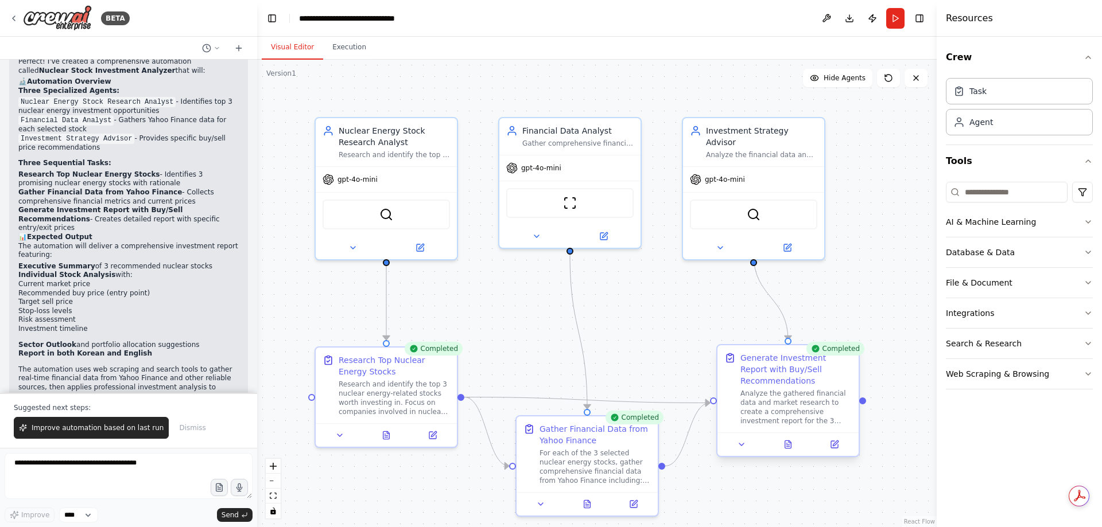
click at [794, 455] on div at bounding box center [787, 445] width 141 height 24
click at [788, 450] on button at bounding box center [788, 445] width 49 height 14
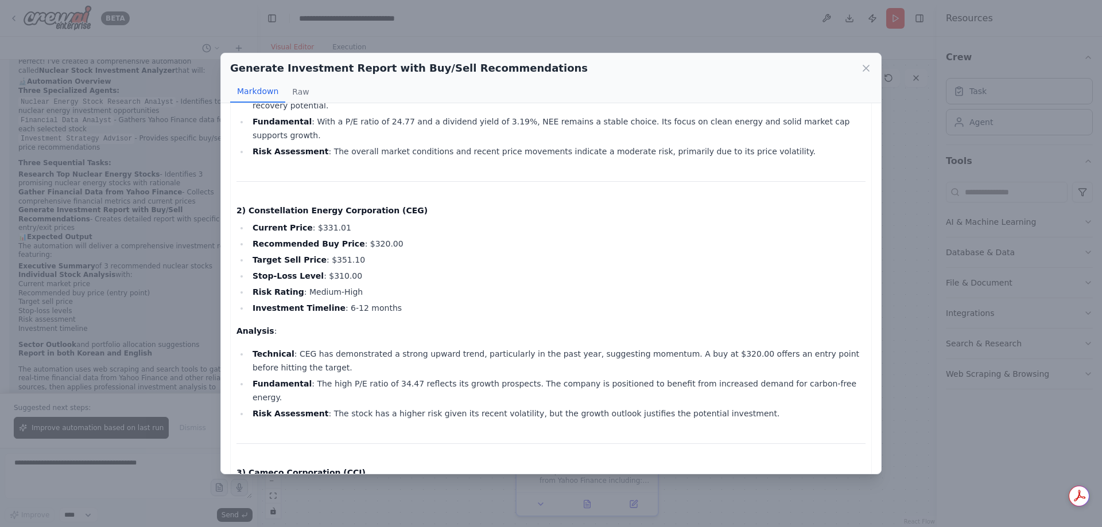
scroll to position [680, 0]
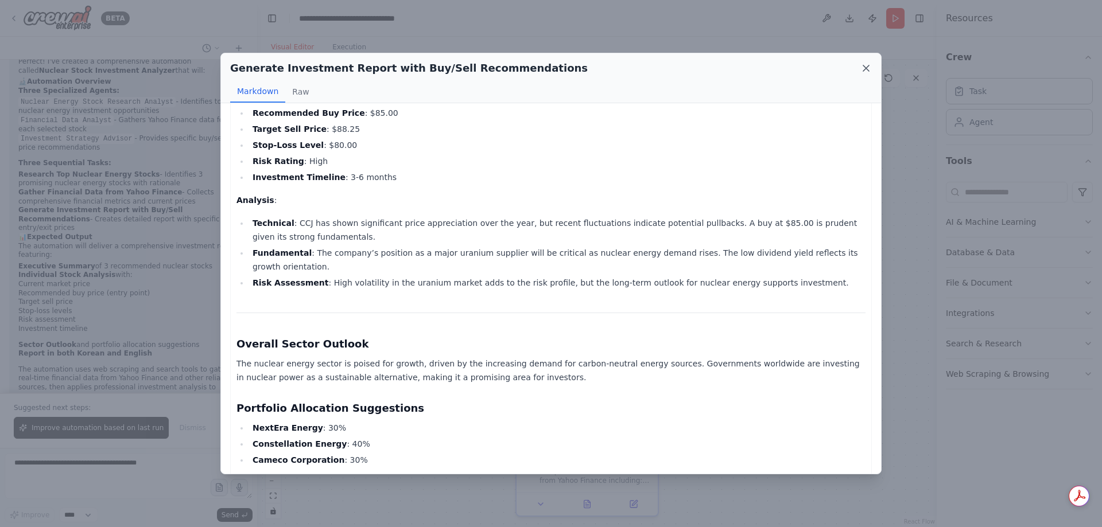
click at [864, 67] on icon at bounding box center [866, 68] width 6 height 6
